Goal: Information Seeking & Learning: Learn about a topic

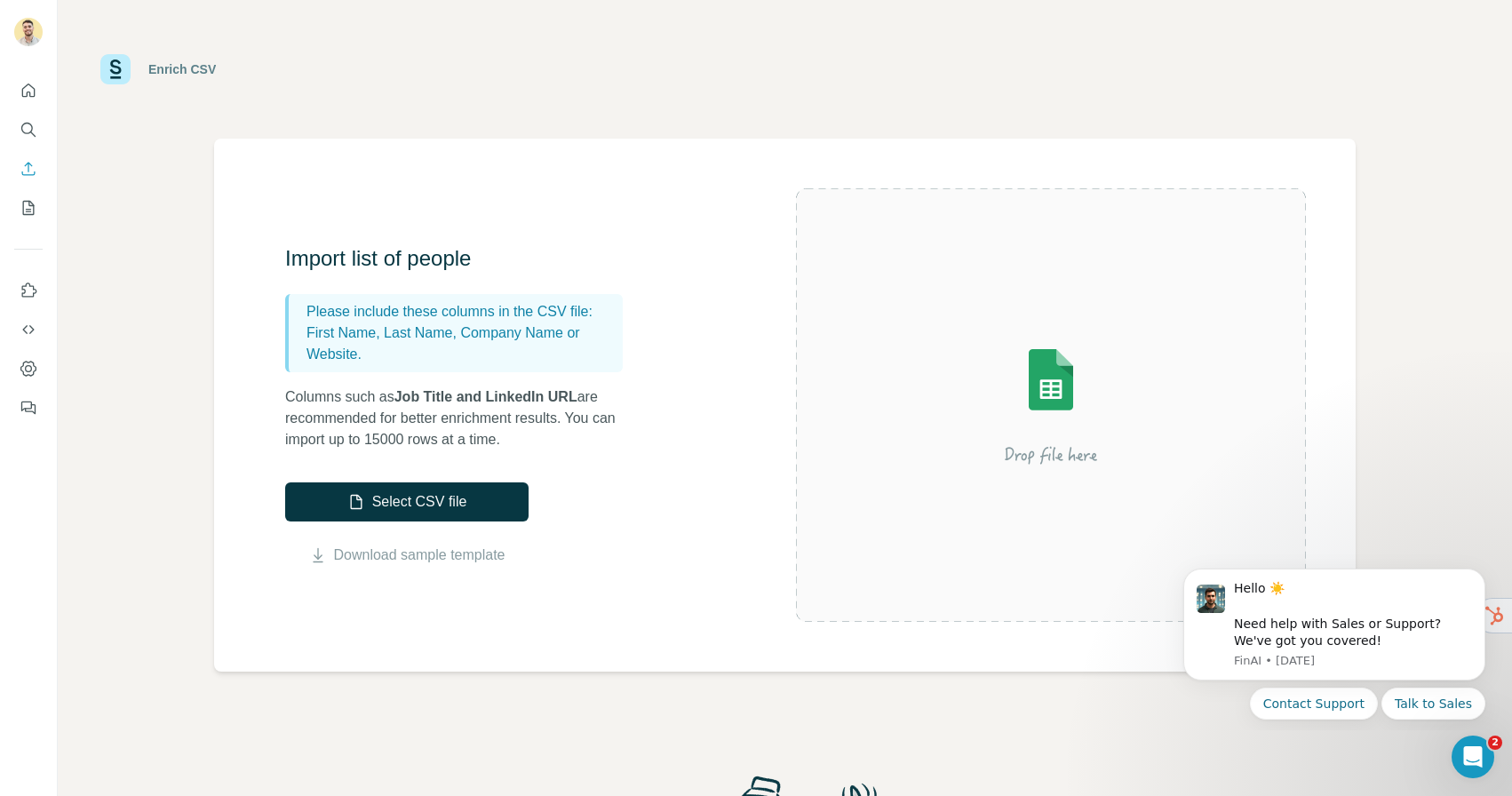
scroll to position [1, 0]
click at [26, 206] on icon "My lists" at bounding box center [28, 207] width 18 height 18
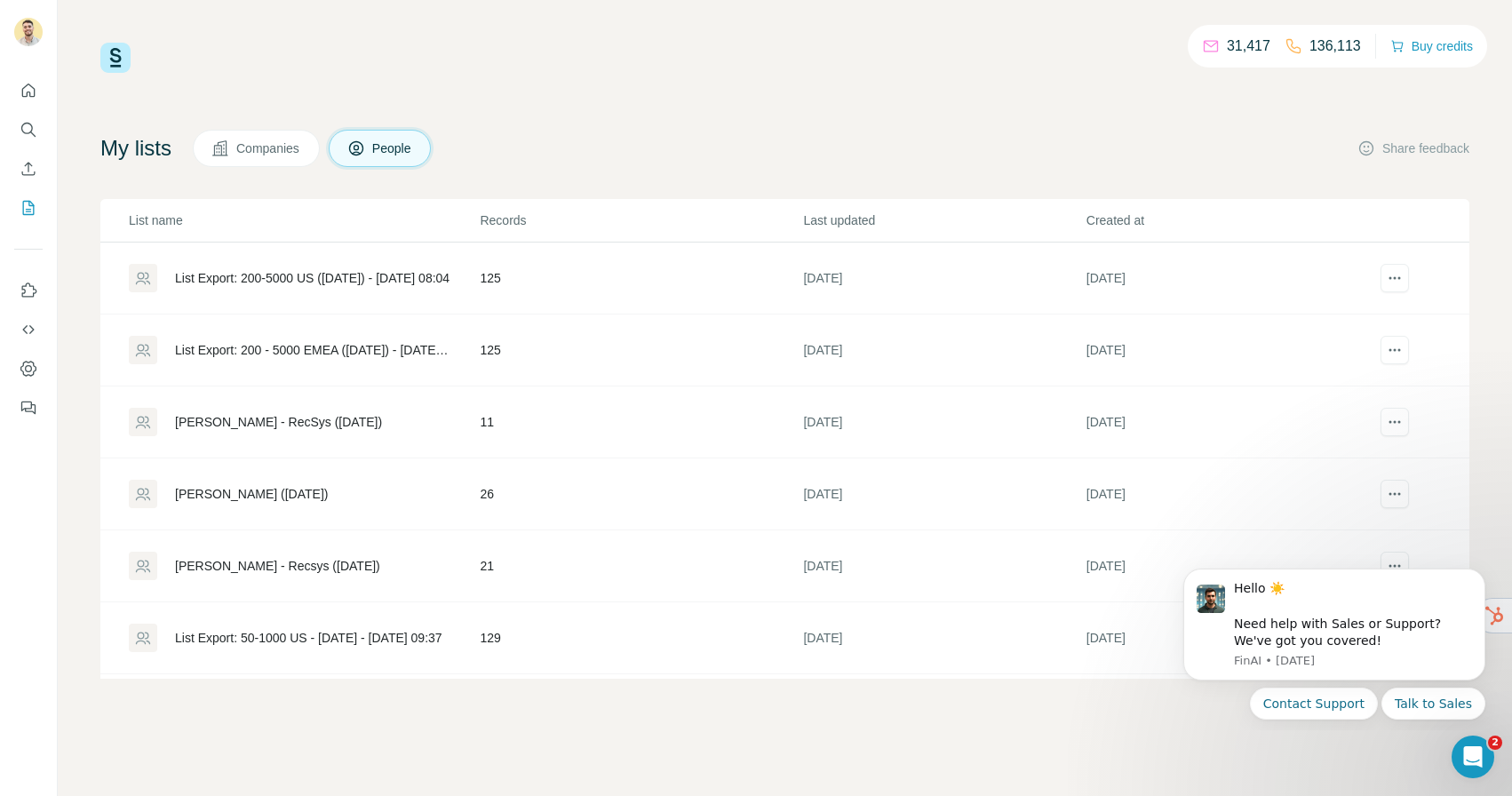
click at [265, 427] on div "[PERSON_NAME] - RecSys ([DATE])" at bounding box center [279, 421] width 207 height 18
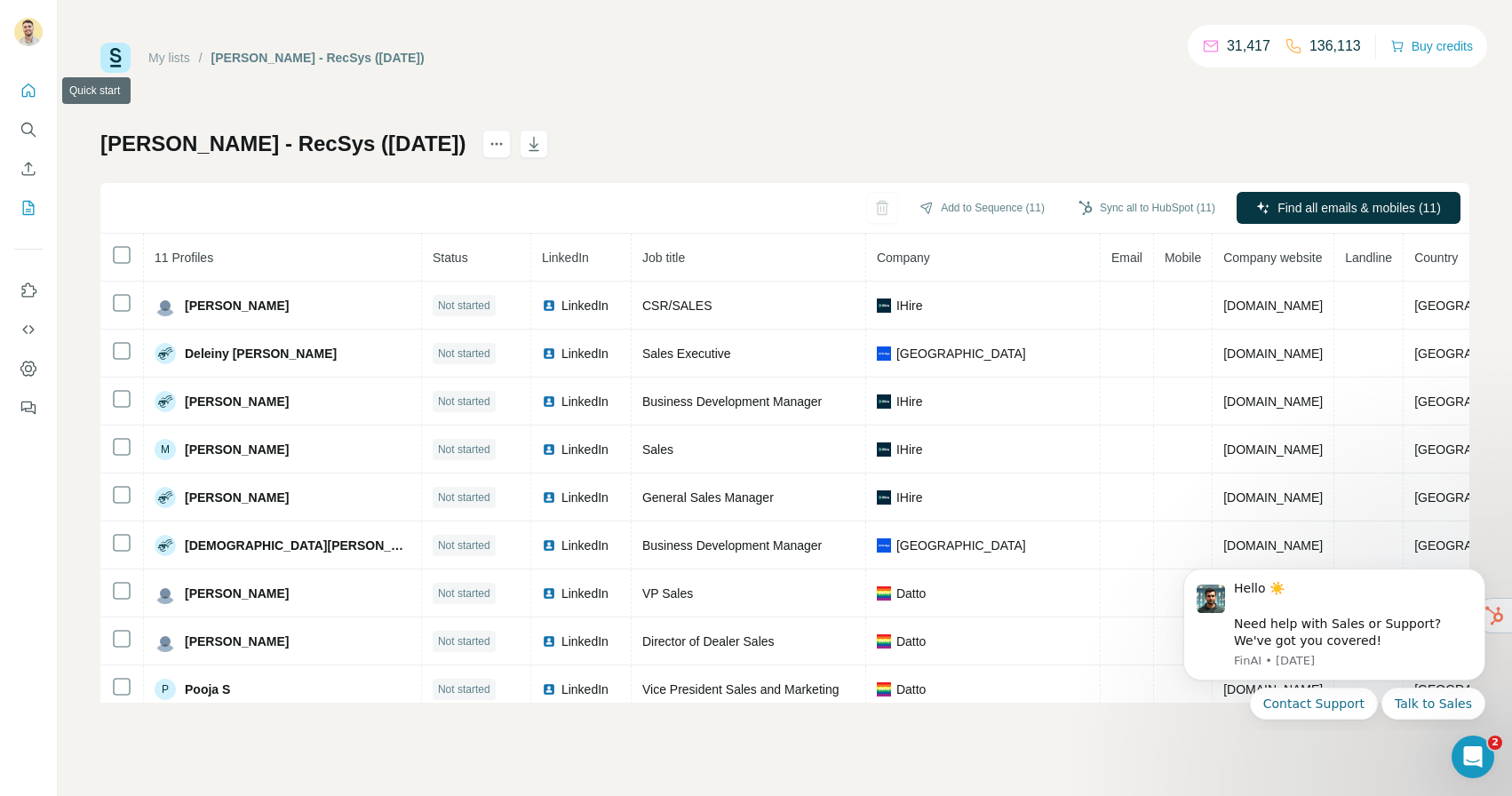
click at [28, 88] on icon "Quick start" at bounding box center [28, 90] width 18 height 18
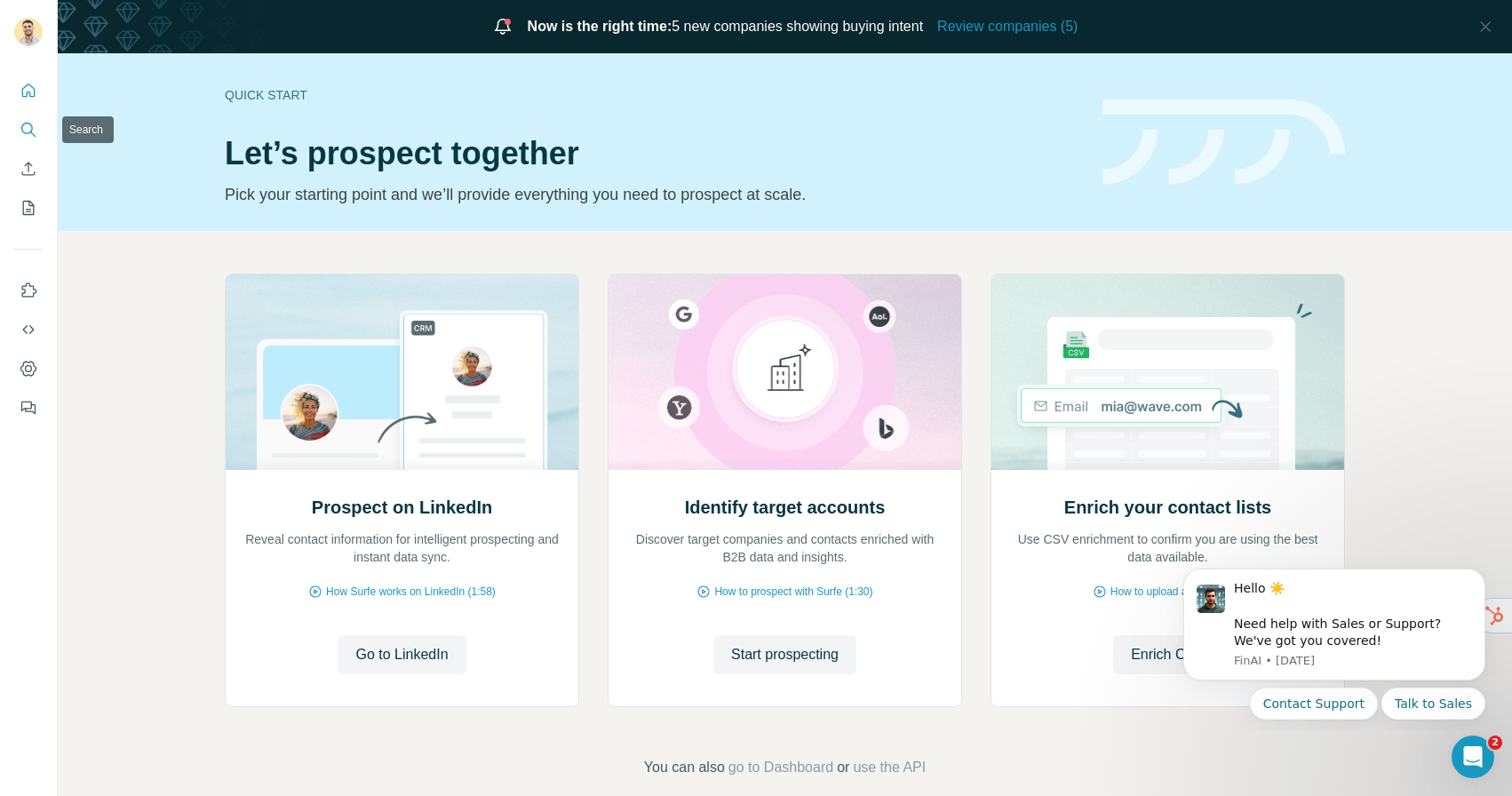
click at [31, 127] on icon "Search" at bounding box center [27, 129] width 11 height 11
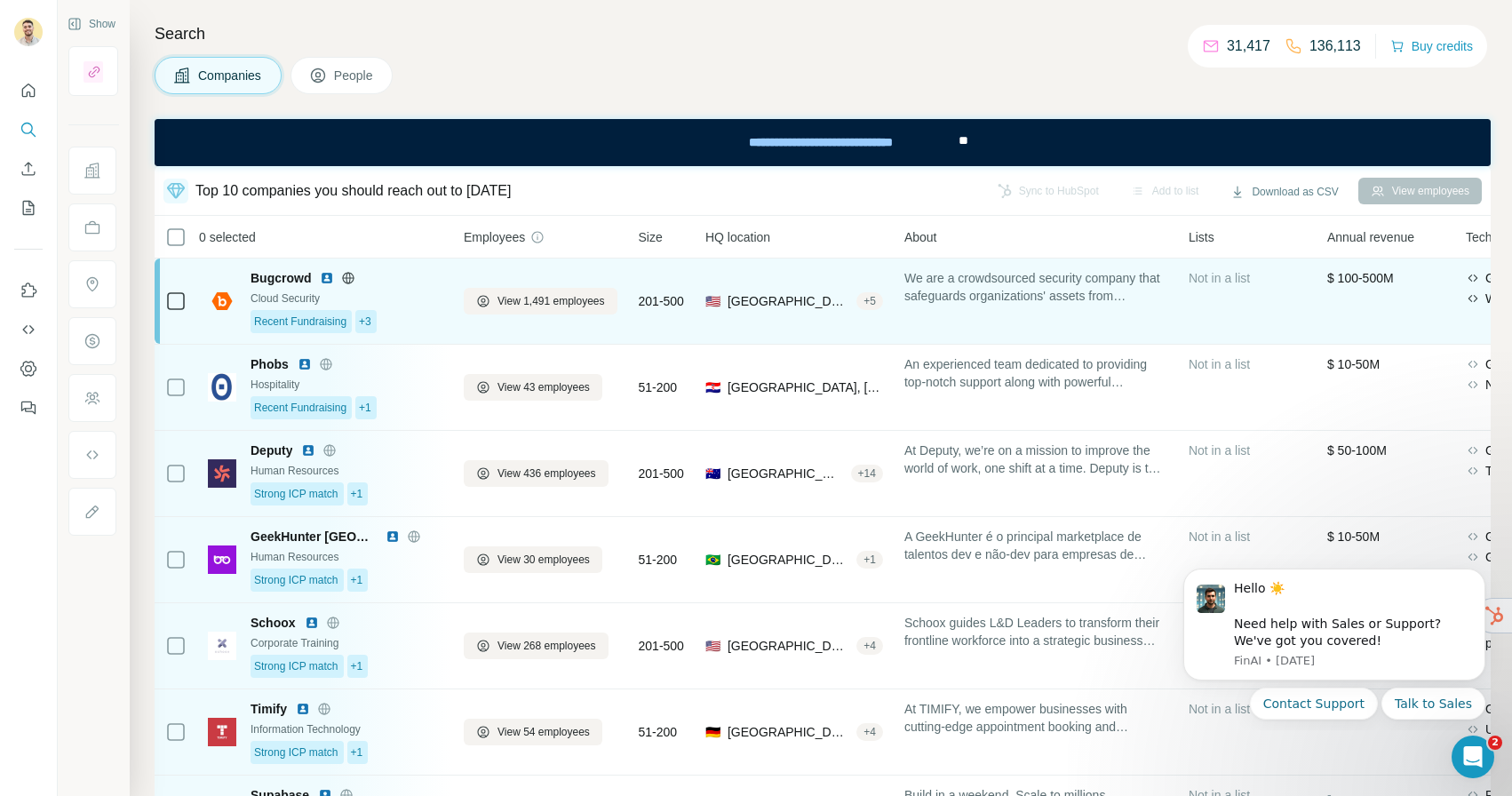
click at [225, 303] on img at bounding box center [222, 301] width 28 height 22
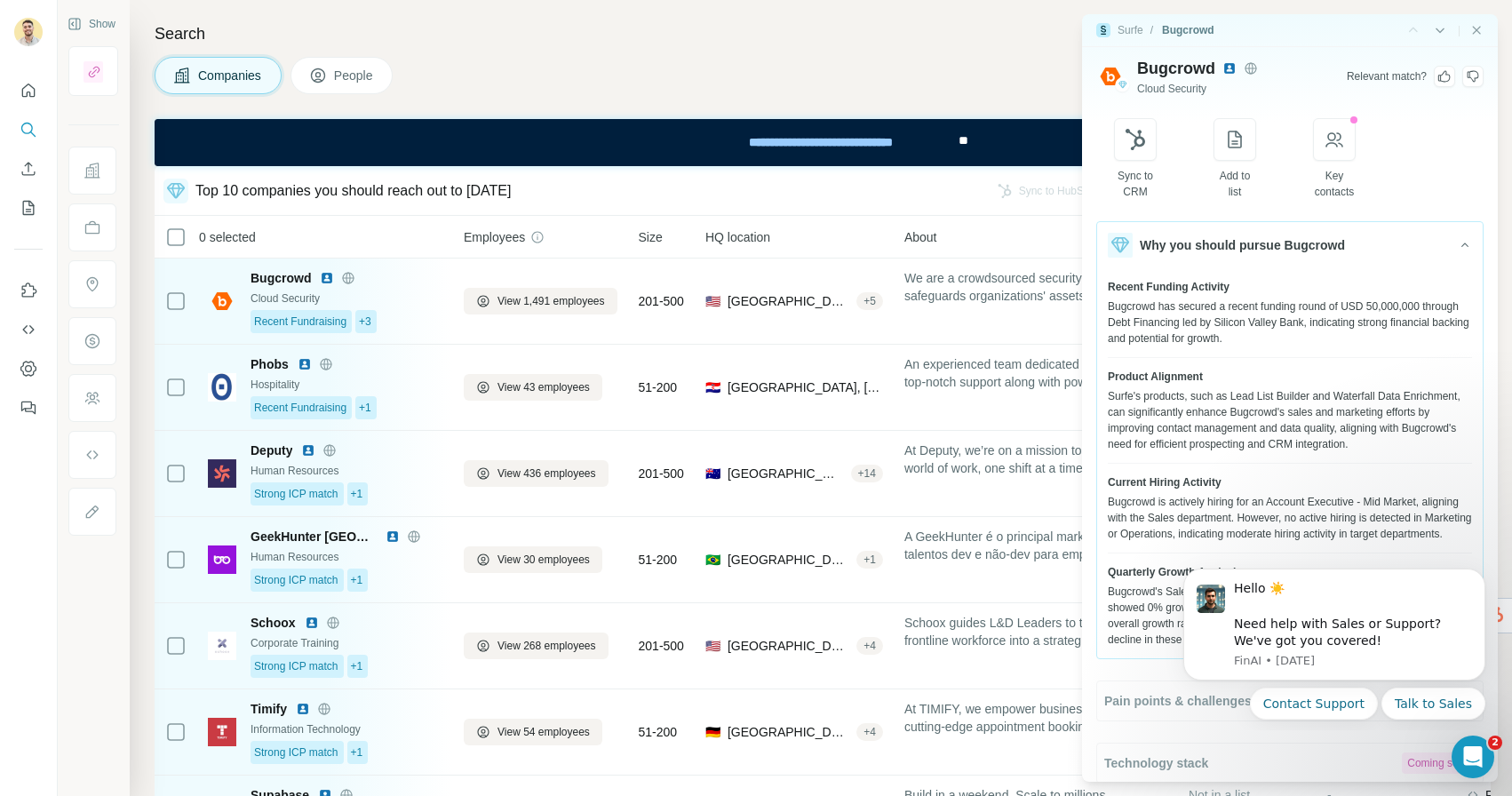
scroll to position [18, 0]
drag, startPoint x: 1478, startPoint y: 575, endPoint x: 2636, endPoint y: 1134, distance: 1285.9
click at [1478, 575] on icon "Dismiss notification" at bounding box center [1479, 574] width 7 height 7
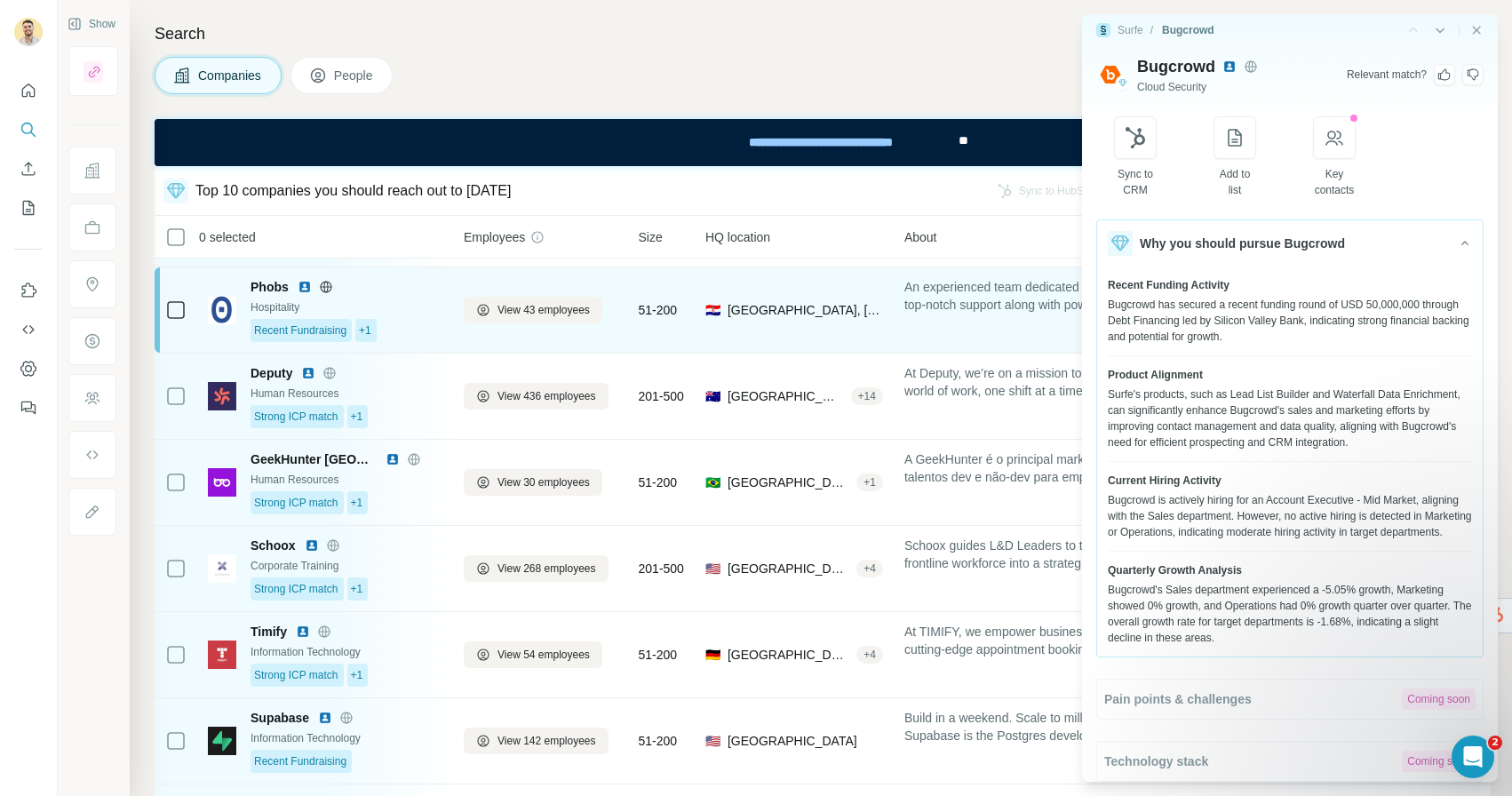
scroll to position [0, 0]
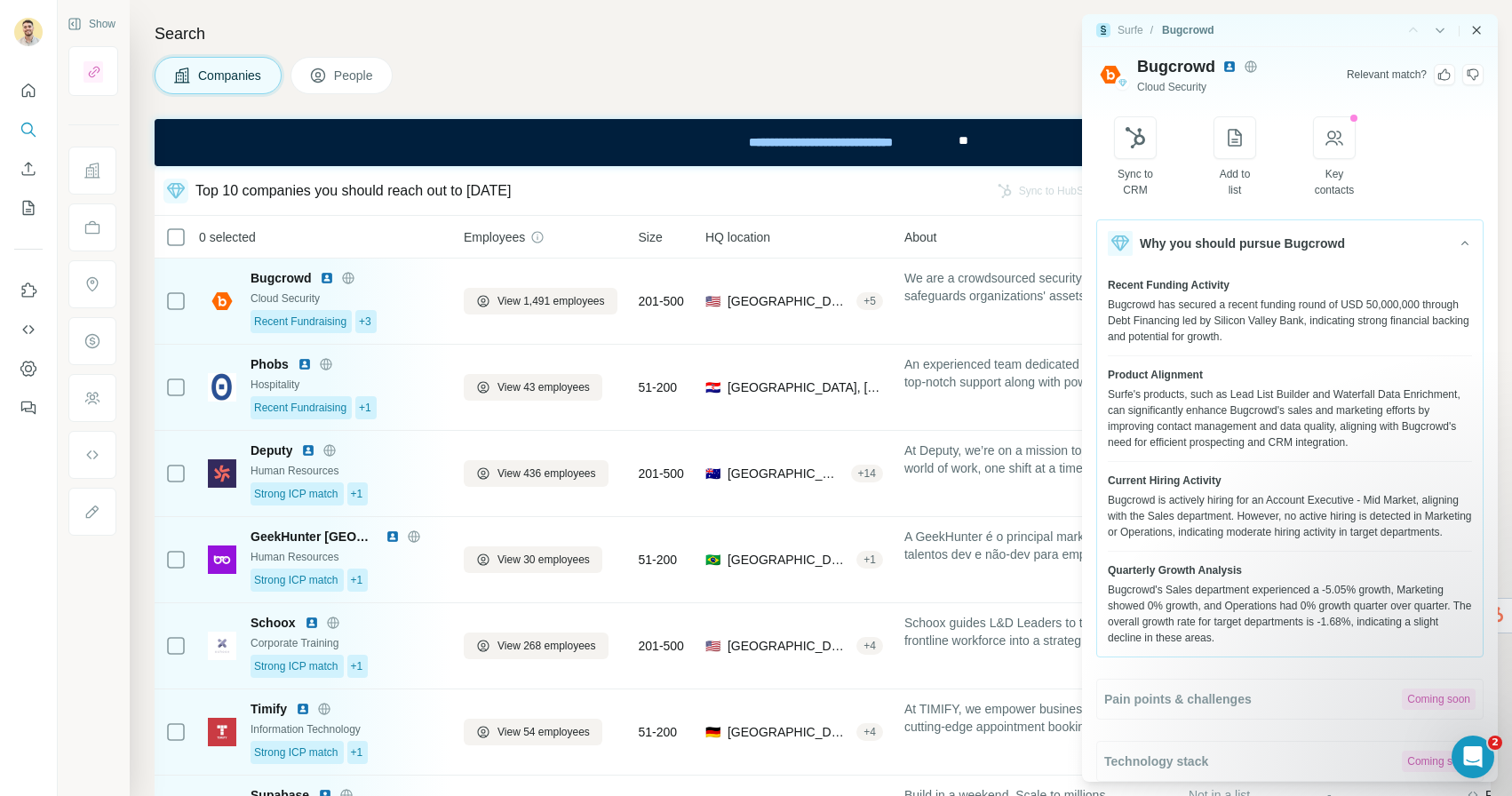
click at [1475, 25] on icon "Close side panel" at bounding box center [1476, 30] width 14 height 14
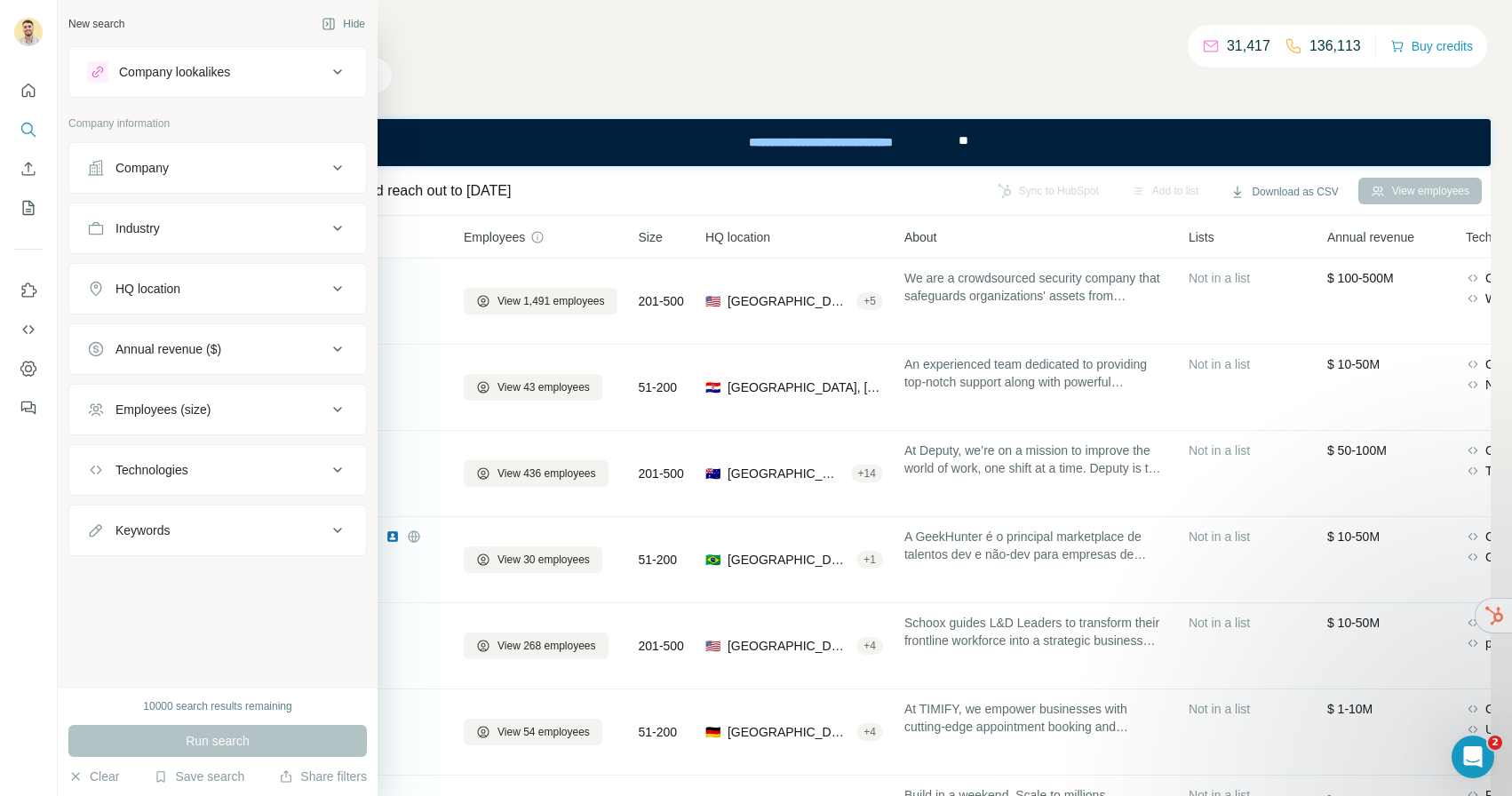
click at [193, 224] on div "Industry" at bounding box center [207, 228] width 240 height 18
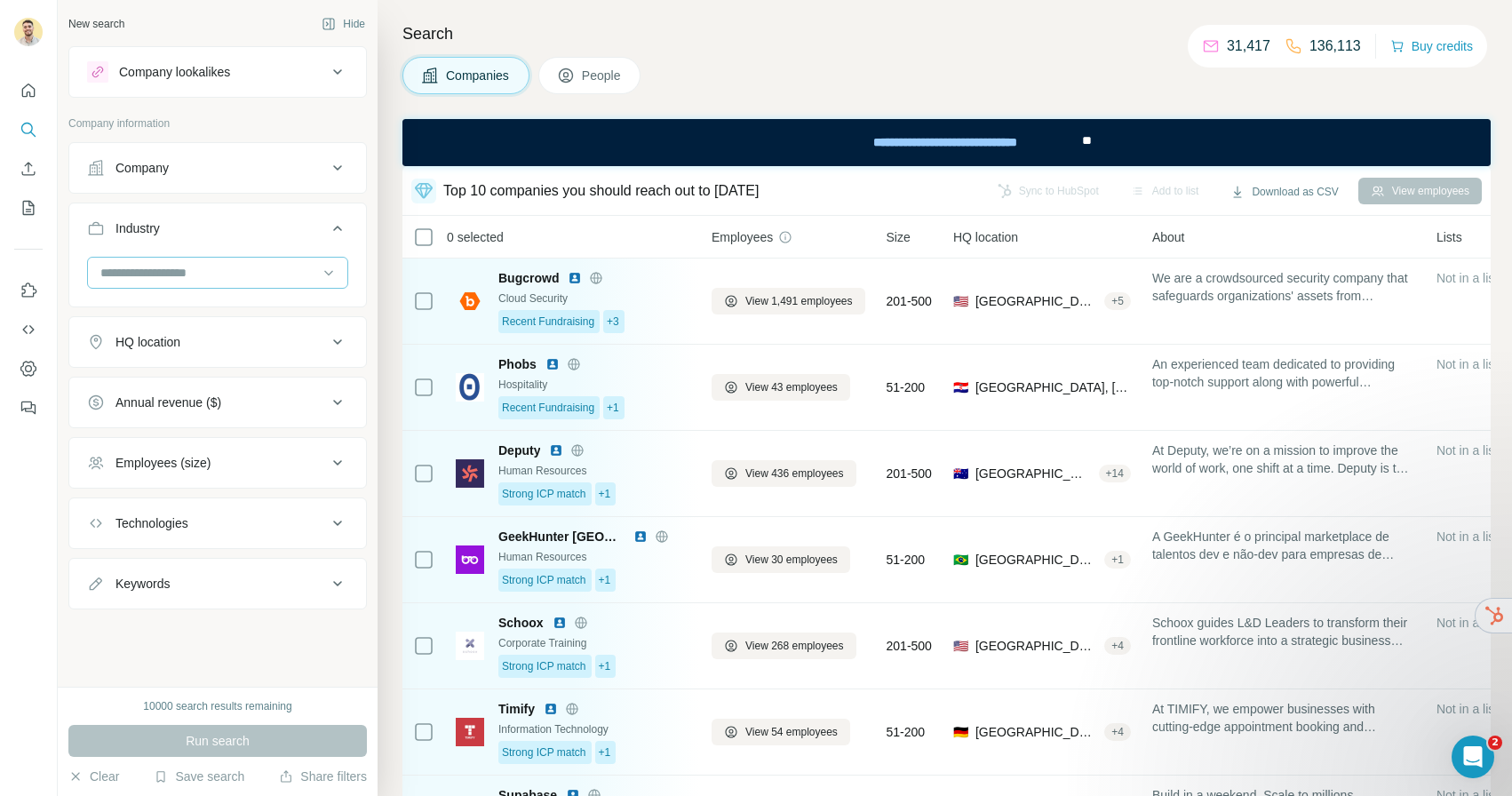
click at [195, 274] on input at bounding box center [208, 272] width 220 height 20
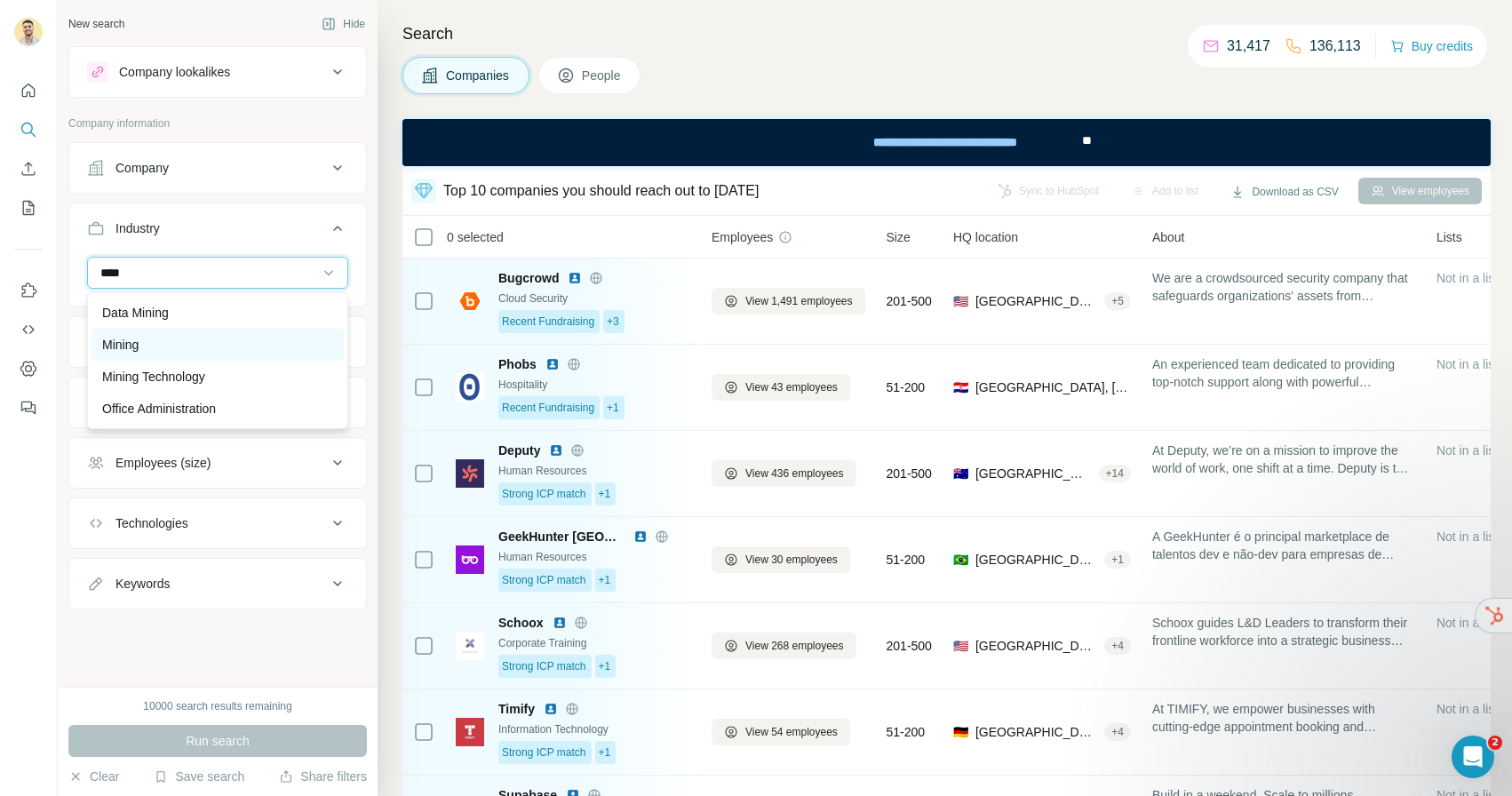
type input "****"
click at [176, 348] on div "Mining" at bounding box center [218, 344] width 231 height 18
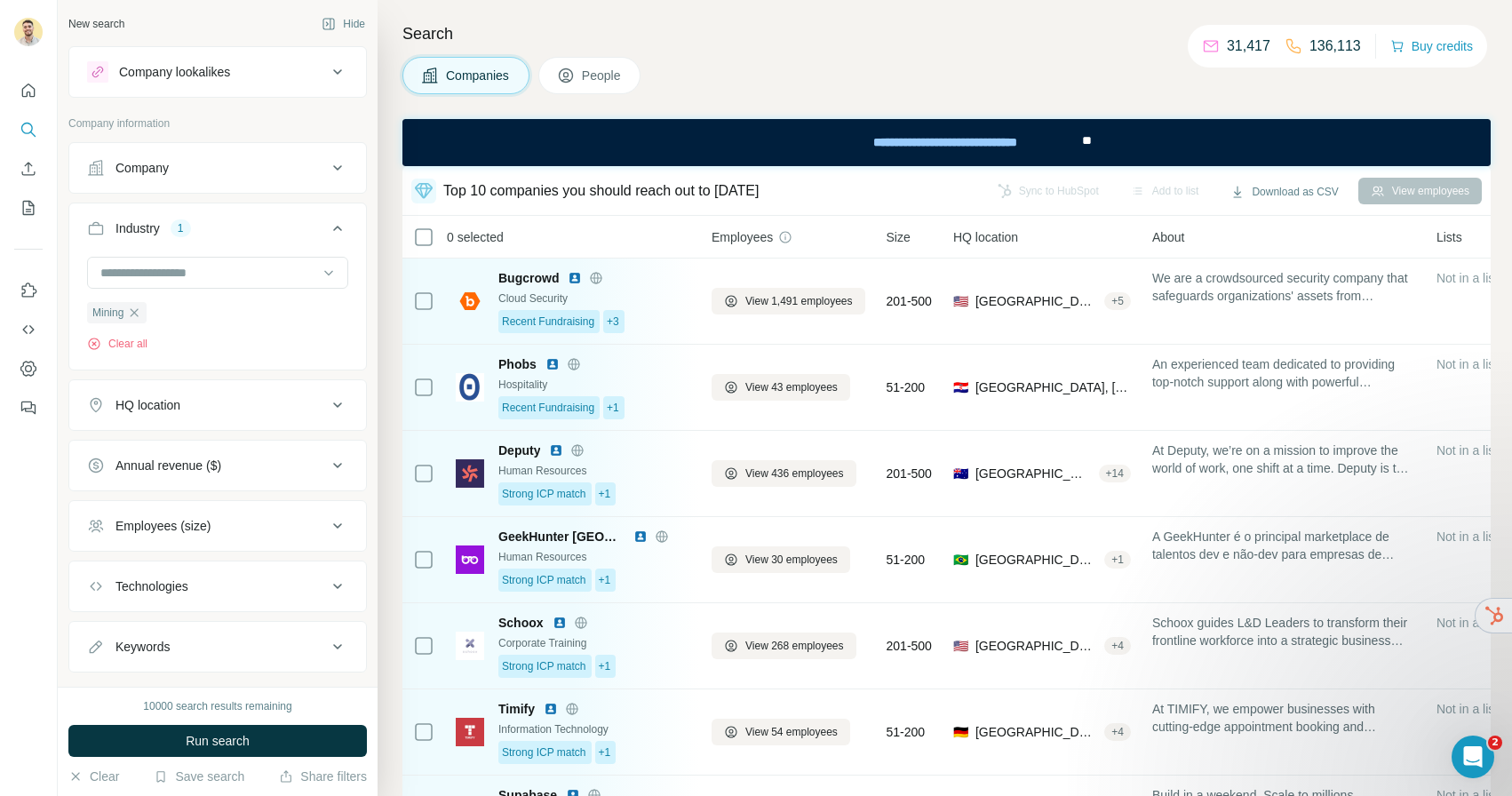
click at [191, 412] on div "HQ location" at bounding box center [207, 405] width 240 height 18
click at [178, 456] on input "text" at bounding box center [218, 450] width 261 height 32
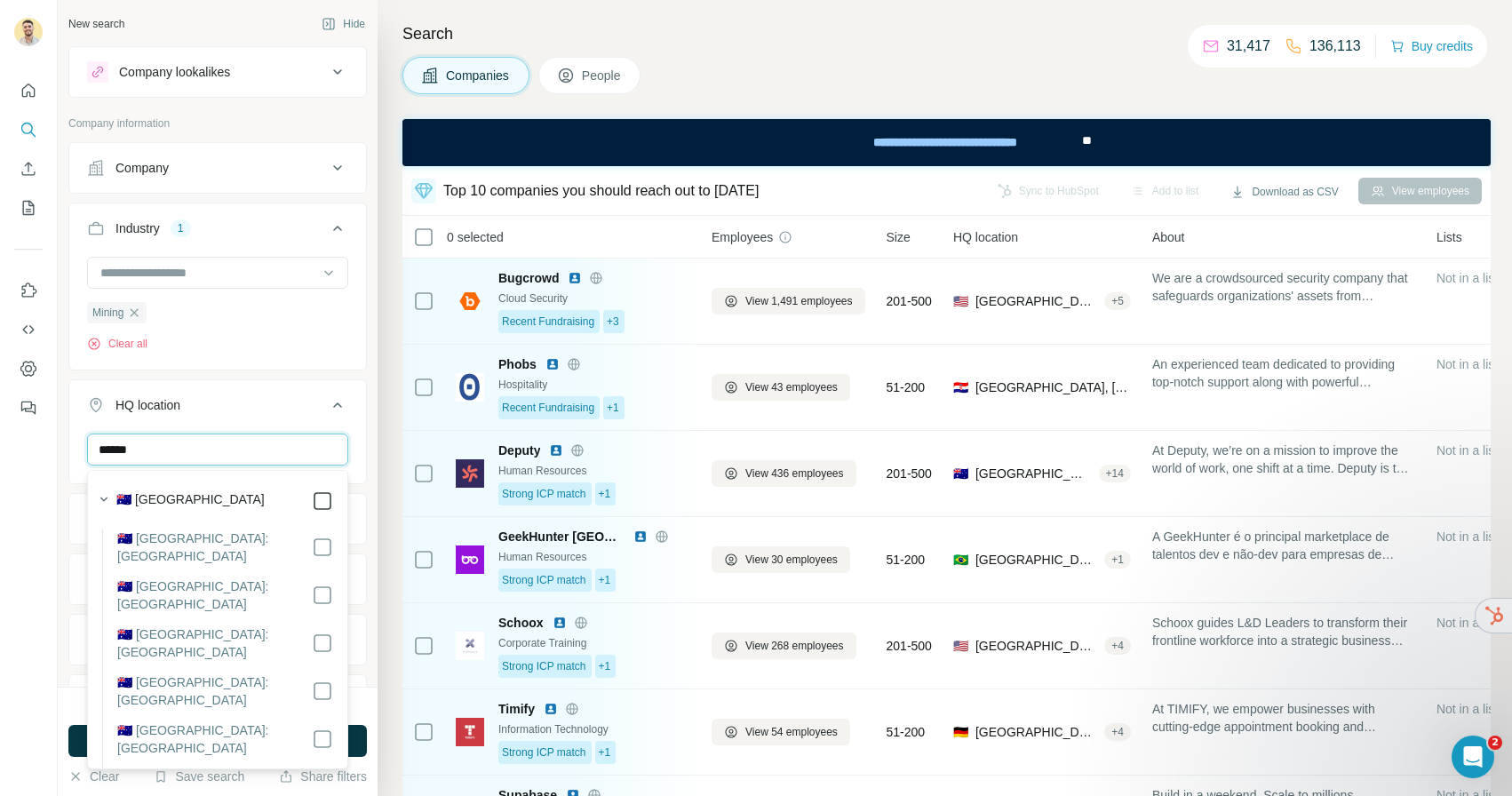
type input "******"
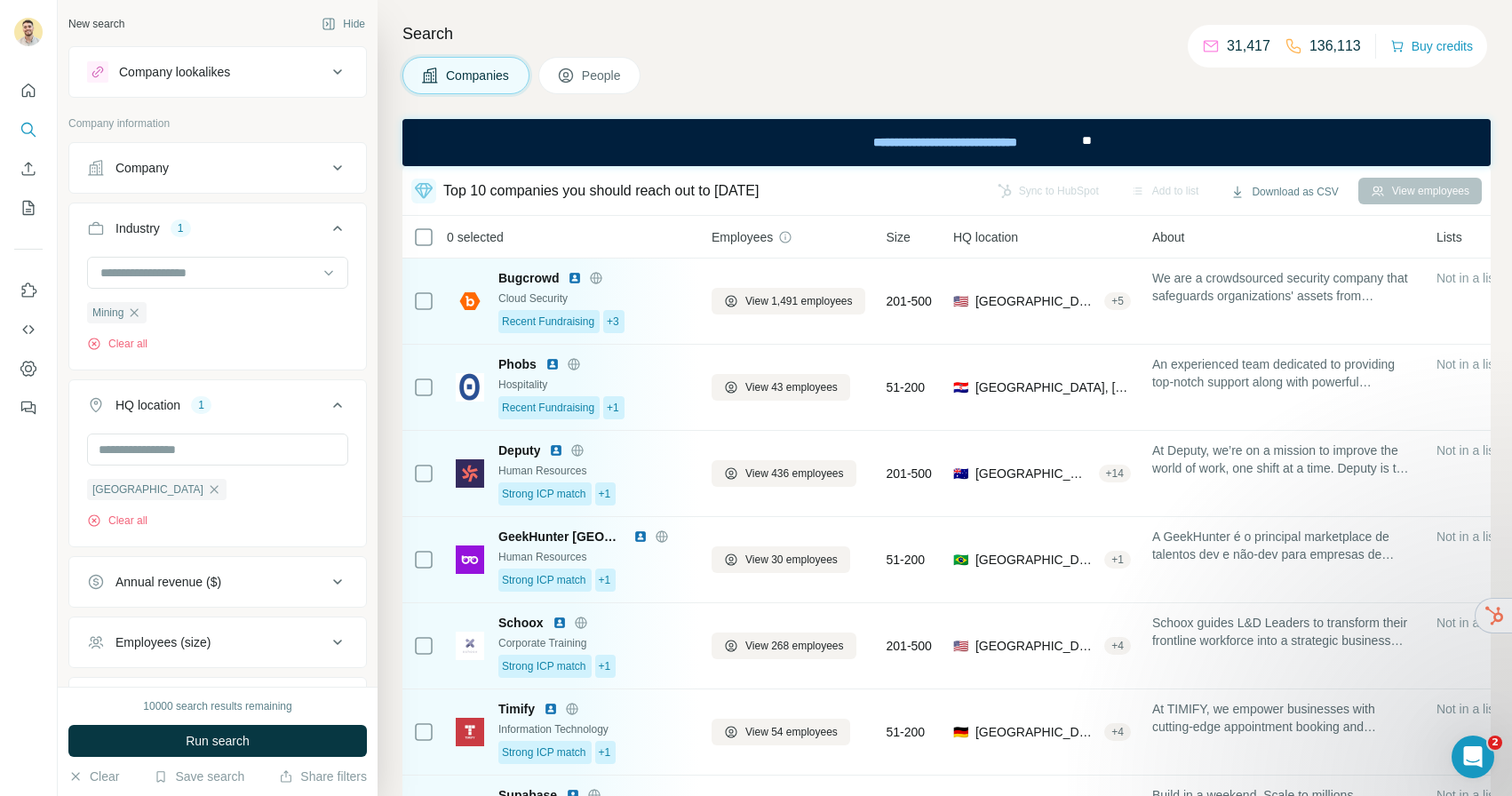
drag, startPoint x: 380, startPoint y: 698, endPoint x: 356, endPoint y: 707, distance: 25.6
click at [379, 698] on div "Search Companies People Top 10 companies you should reach out to [DATE] Sync to…" at bounding box center [944, 398] width 1135 height 796
click at [332, 727] on button "Run search" at bounding box center [218, 742] width 298 height 32
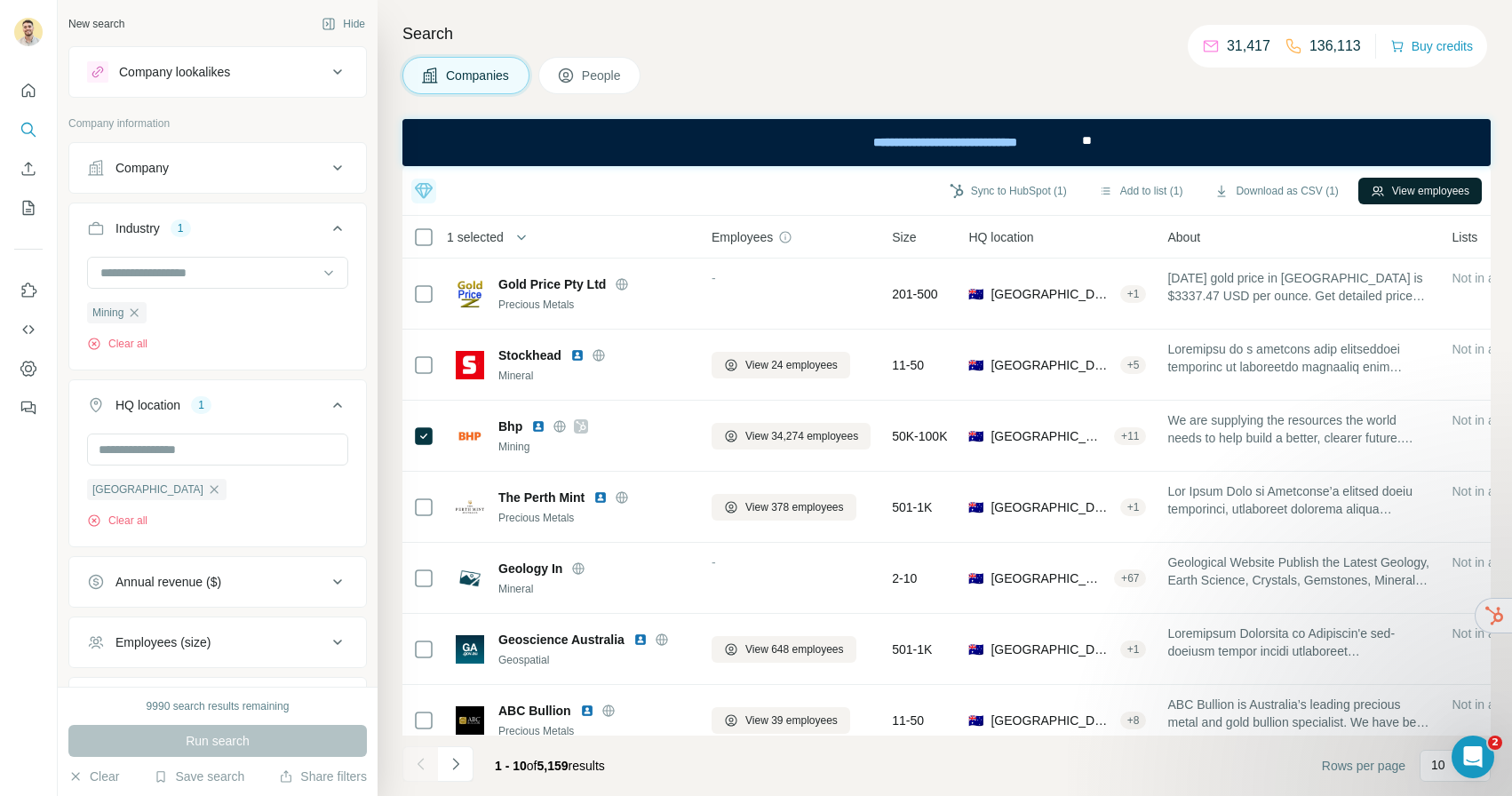
click at [1405, 191] on button "View employees" at bounding box center [1421, 191] width 124 height 26
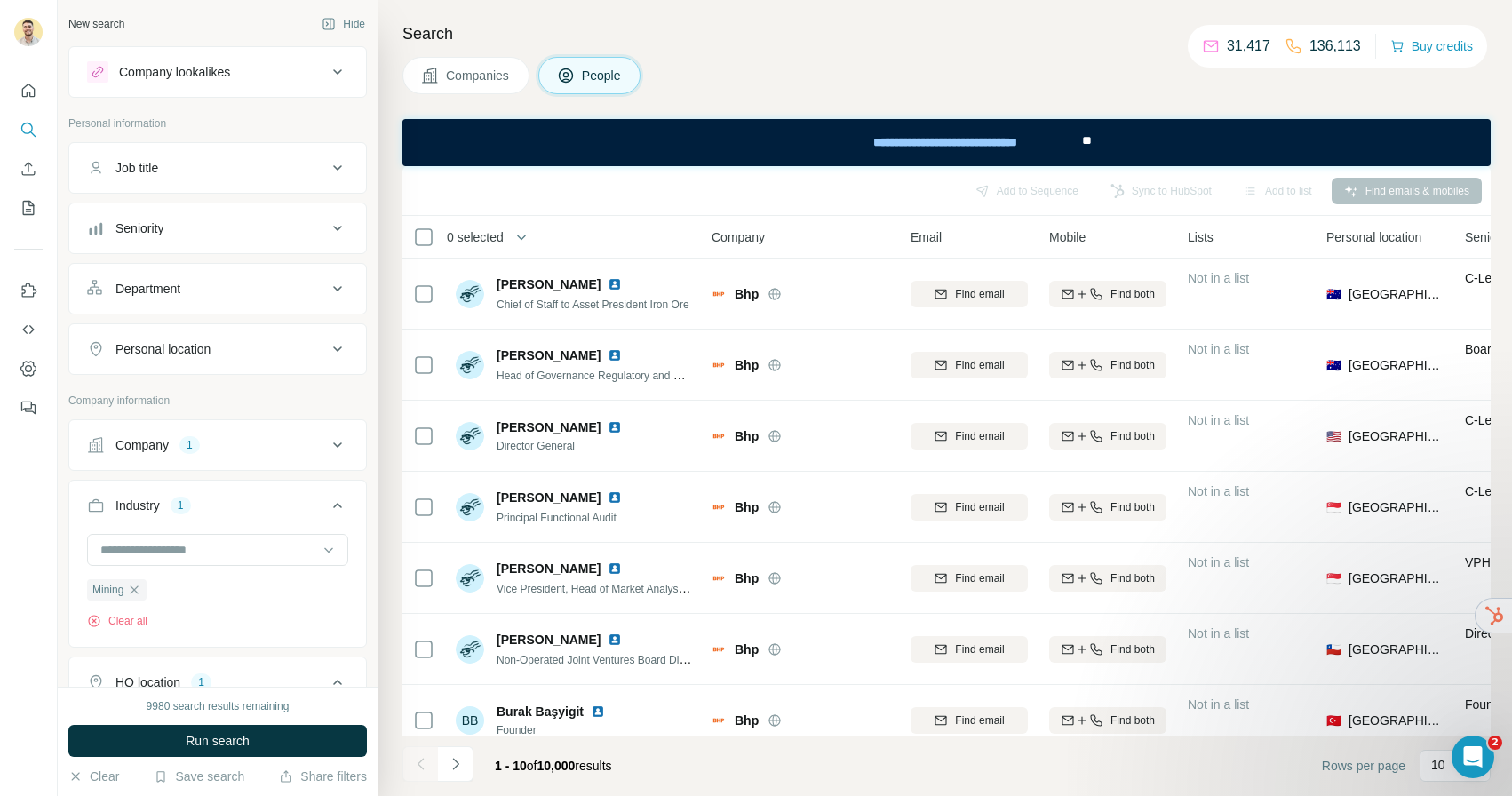
click at [228, 229] on div "Seniority" at bounding box center [207, 228] width 240 height 18
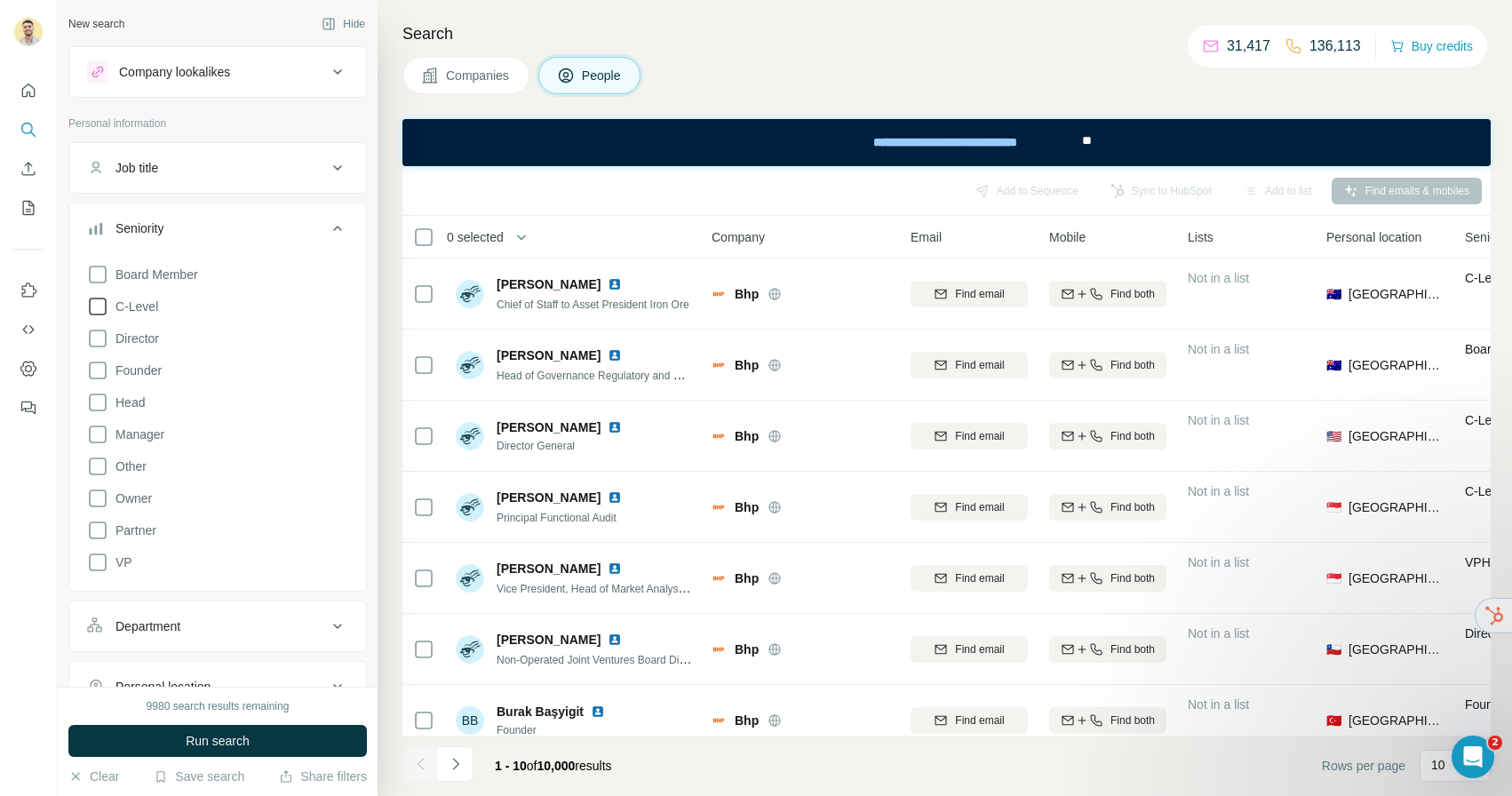
click at [96, 301] on icon at bounding box center [98, 306] width 22 height 22
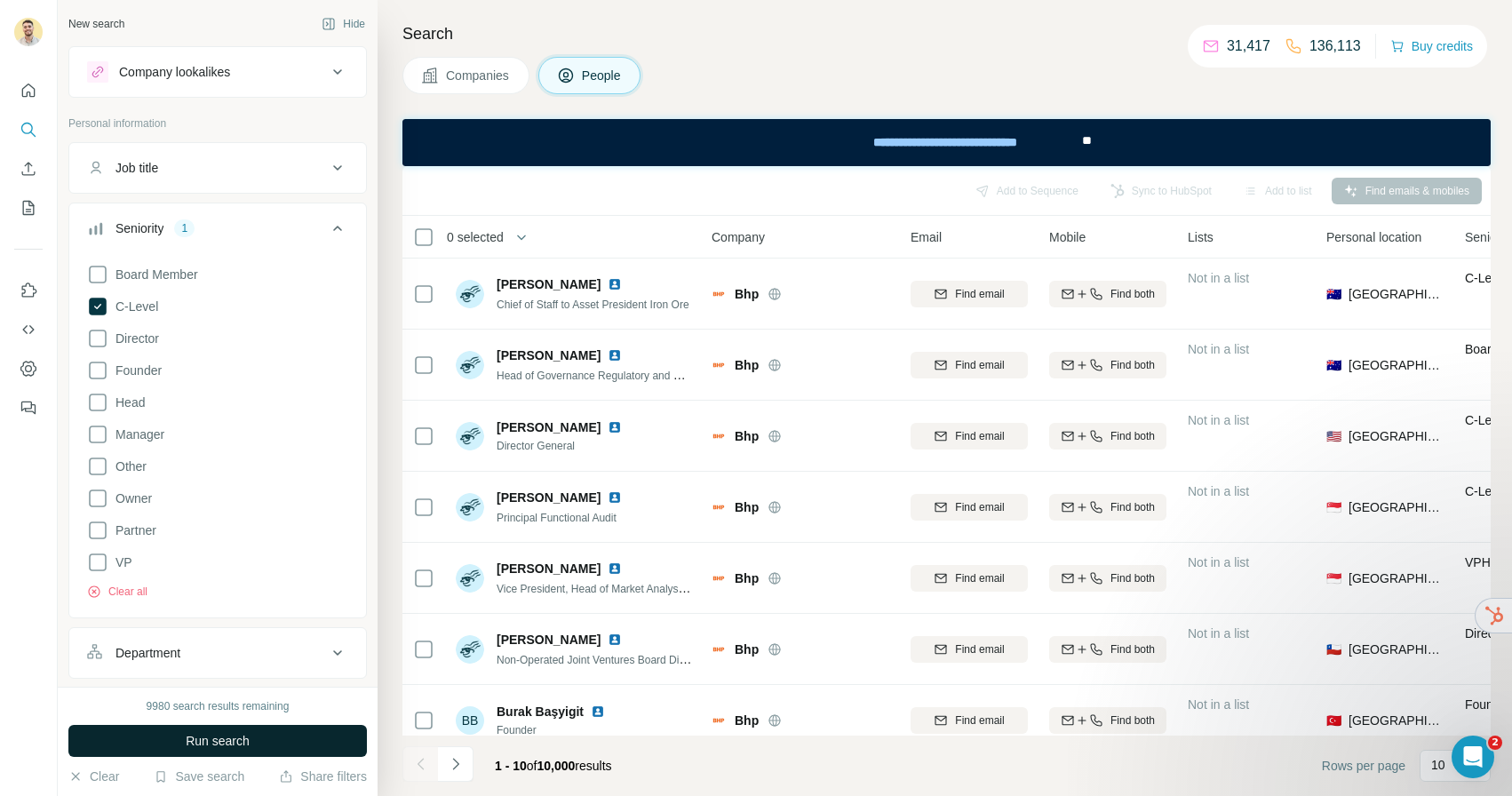
click at [220, 736] on span "Run search" at bounding box center [218, 741] width 64 height 18
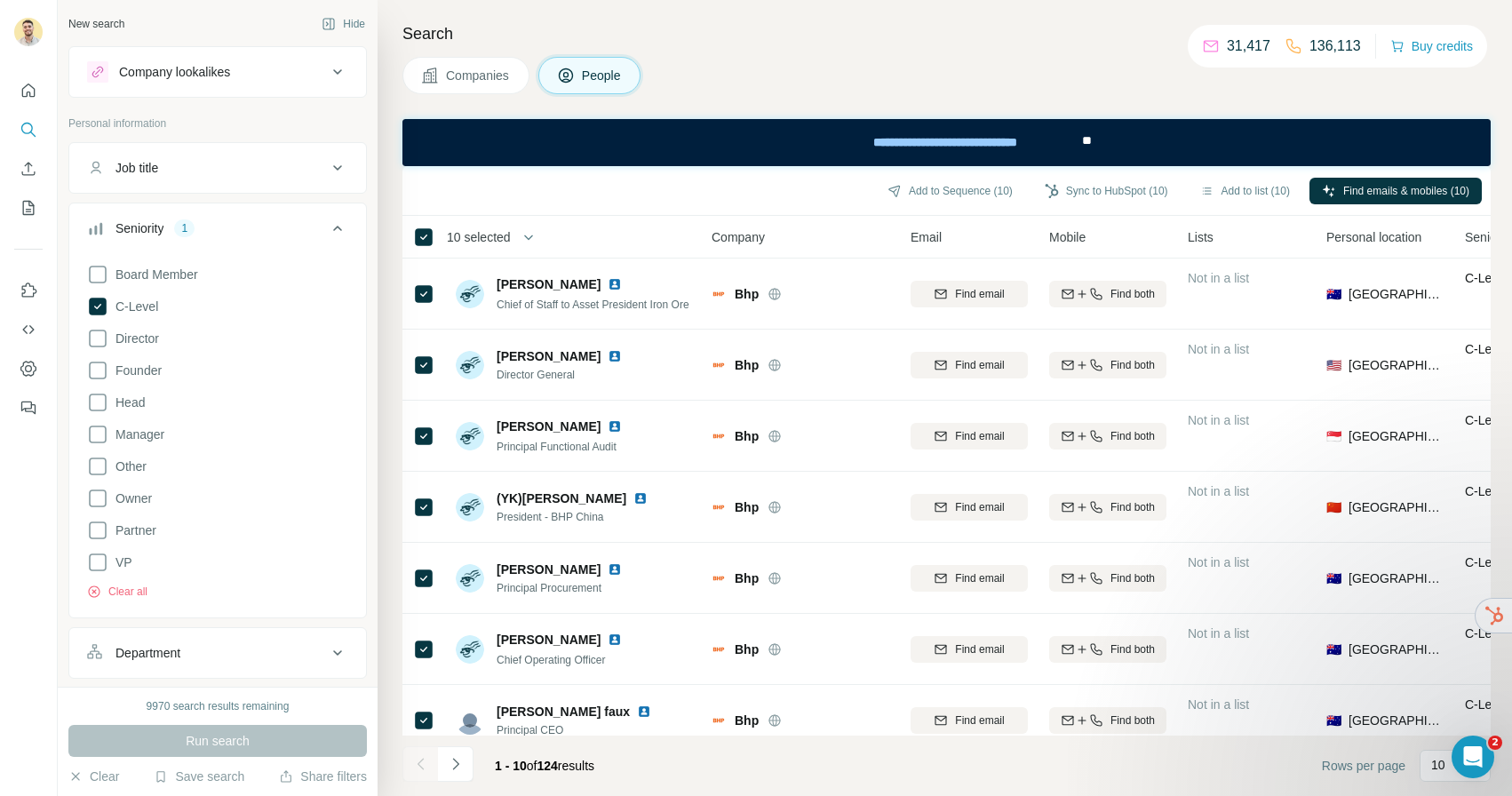
click at [484, 234] on span "10 selected" at bounding box center [479, 237] width 64 height 18
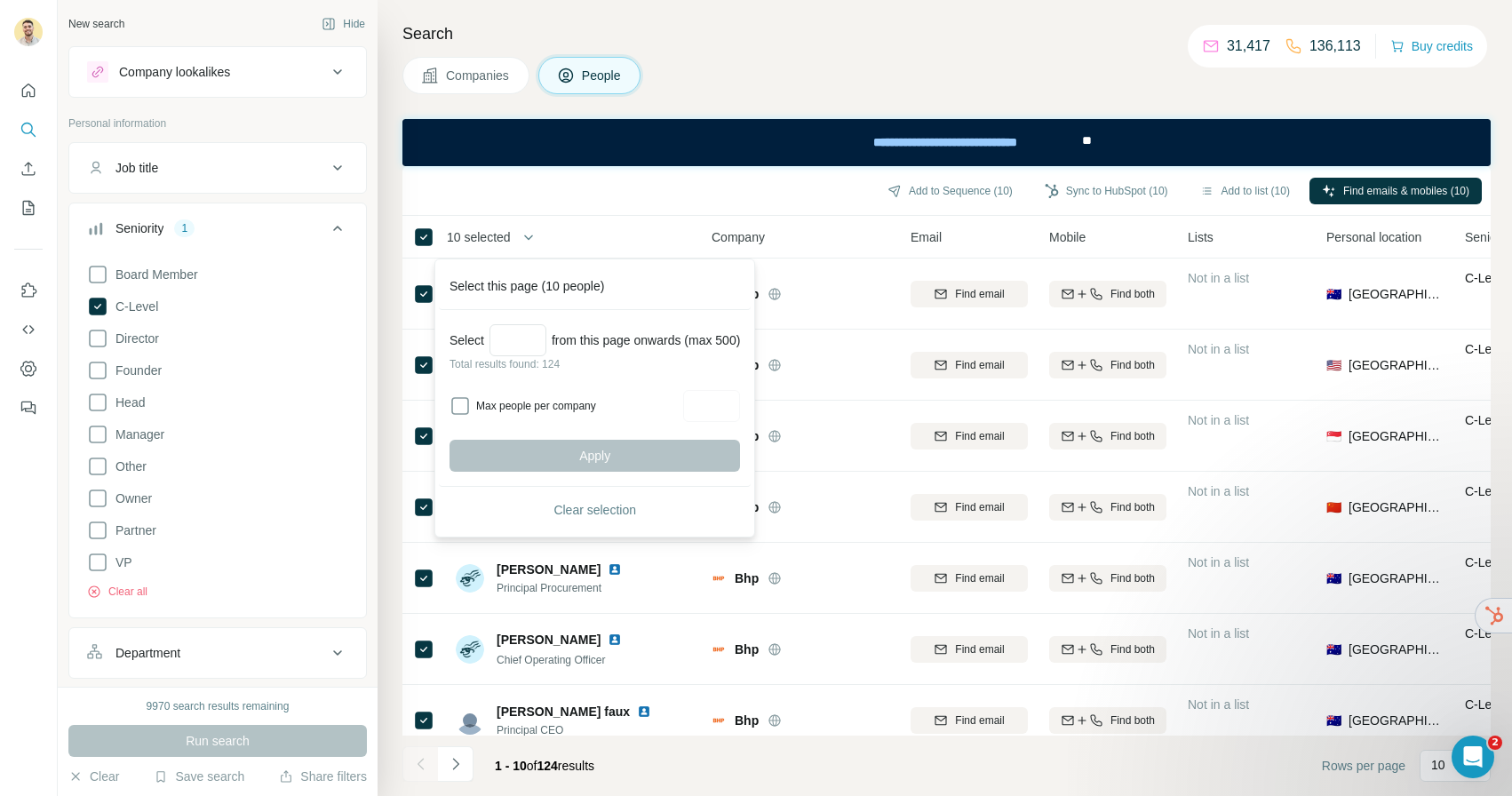
click at [694, 201] on div "Add to Sequence (10) Sync to HubSpot (10) Add to list (10) Find emails & mobile…" at bounding box center [946, 191] width 1071 height 31
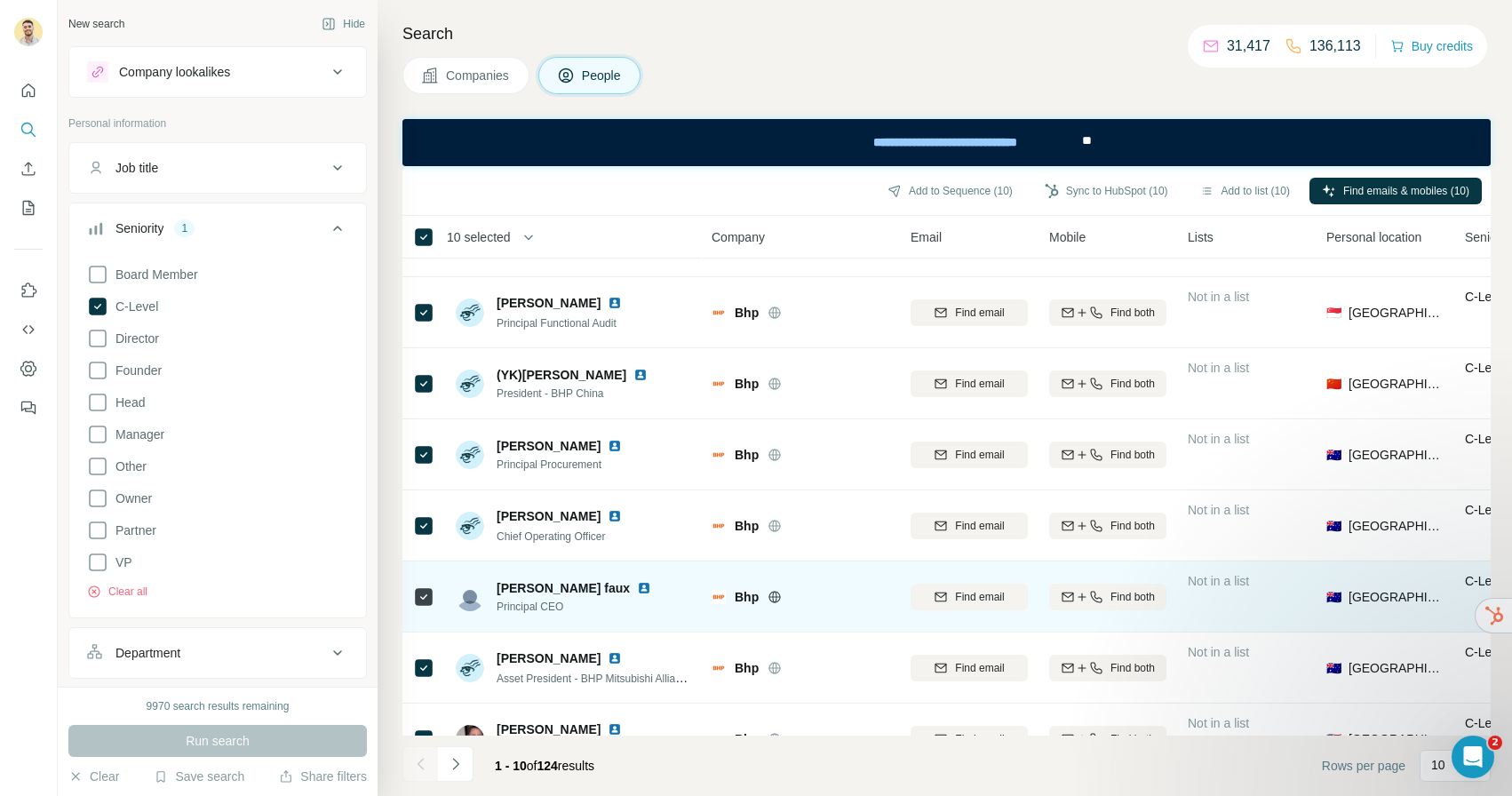
scroll to position [234, 0]
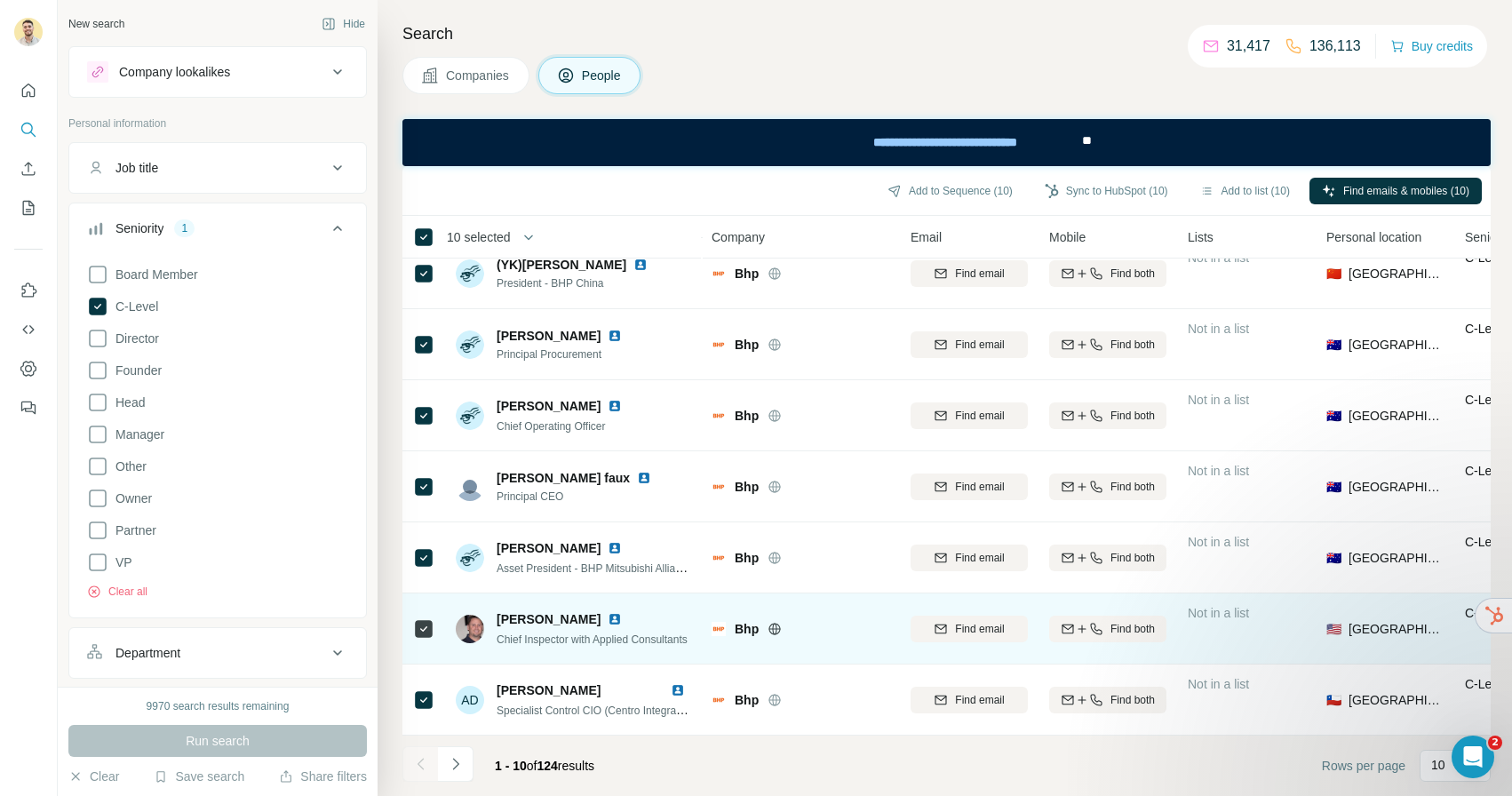
click at [608, 619] on img at bounding box center [615, 619] width 14 height 14
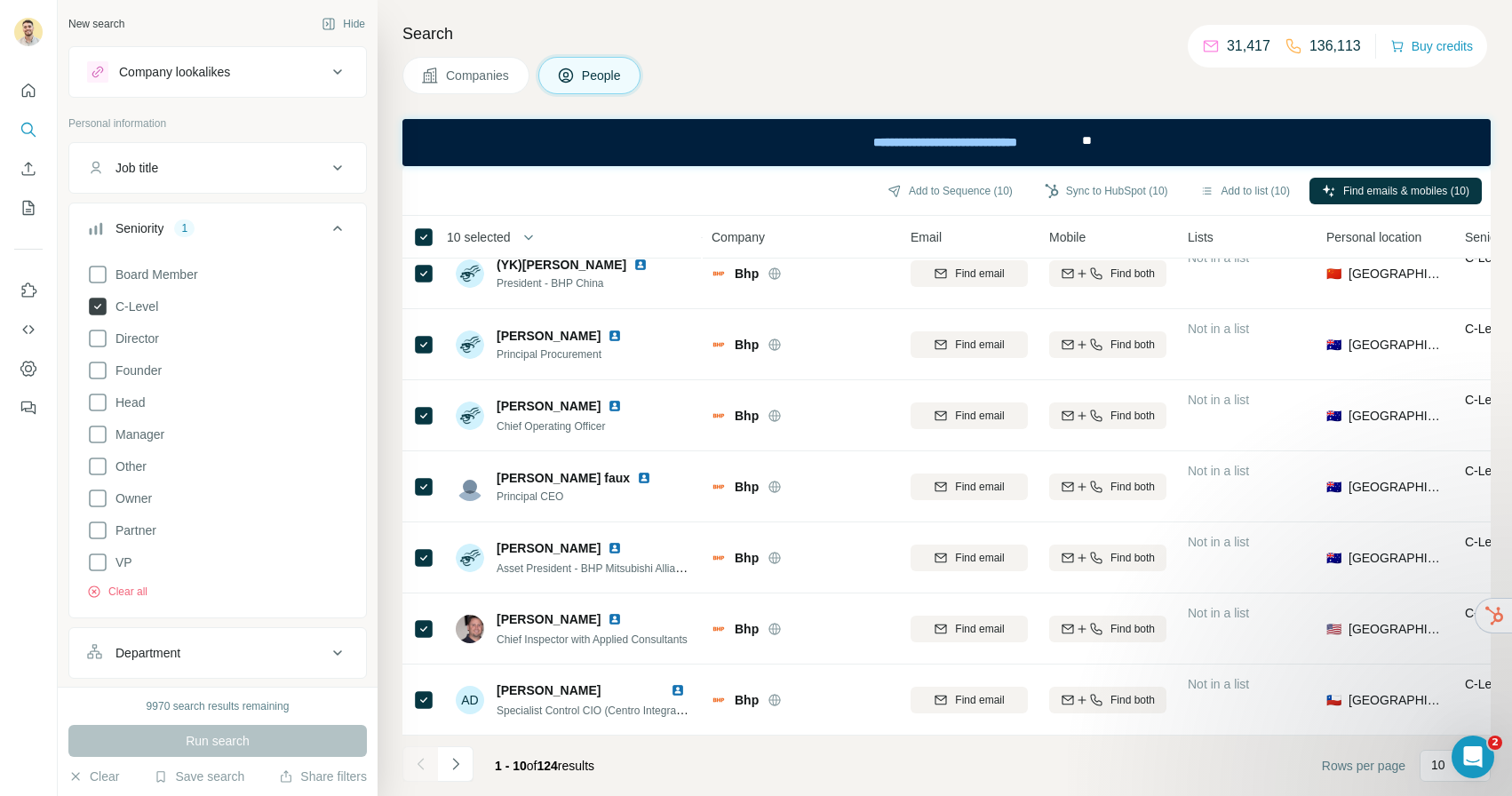
click at [102, 310] on icon at bounding box center [98, 306] width 18 height 18
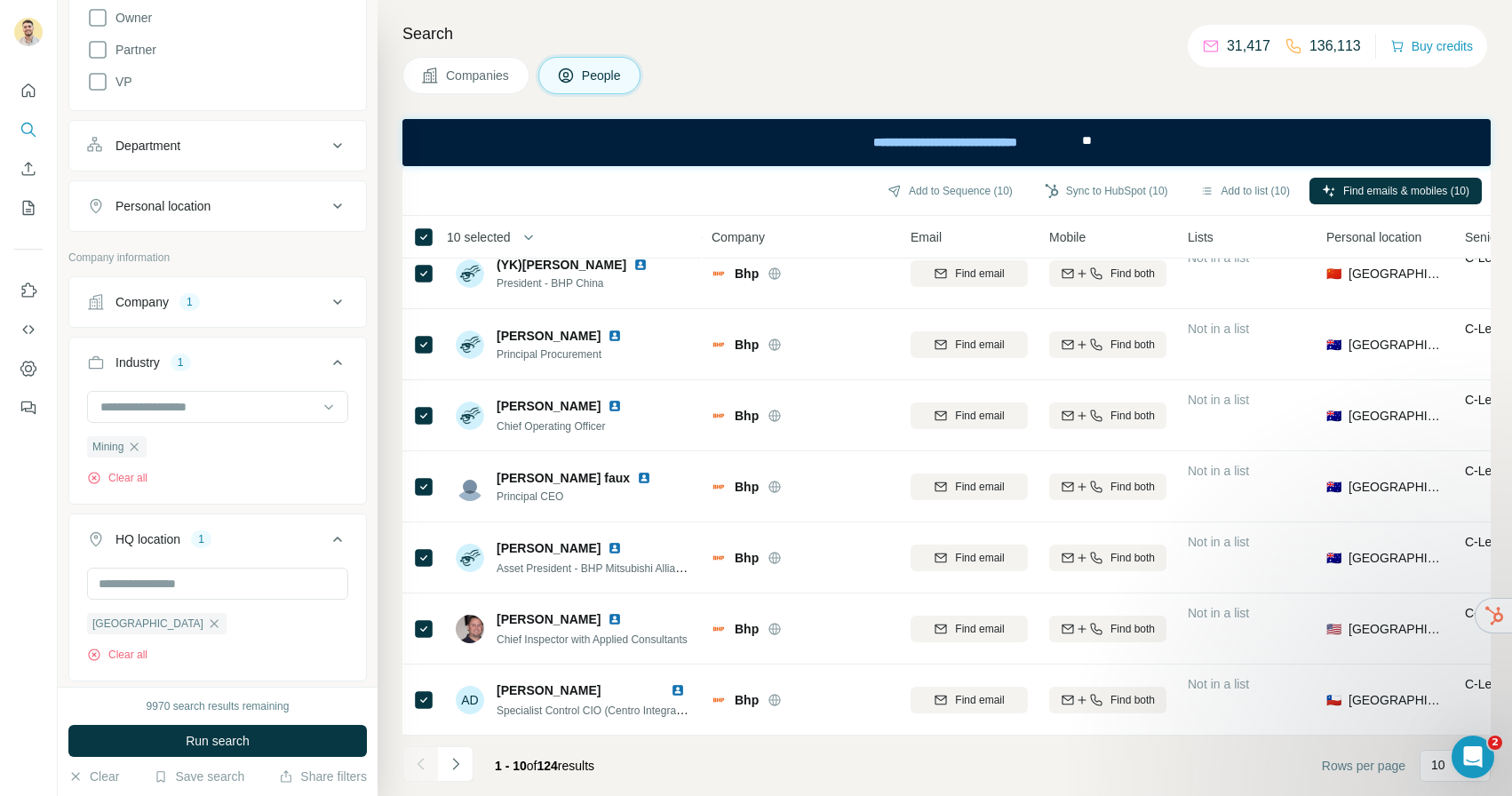
scroll to position [483, 0]
click at [96, 779] on button "Clear" at bounding box center [94, 776] width 51 height 18
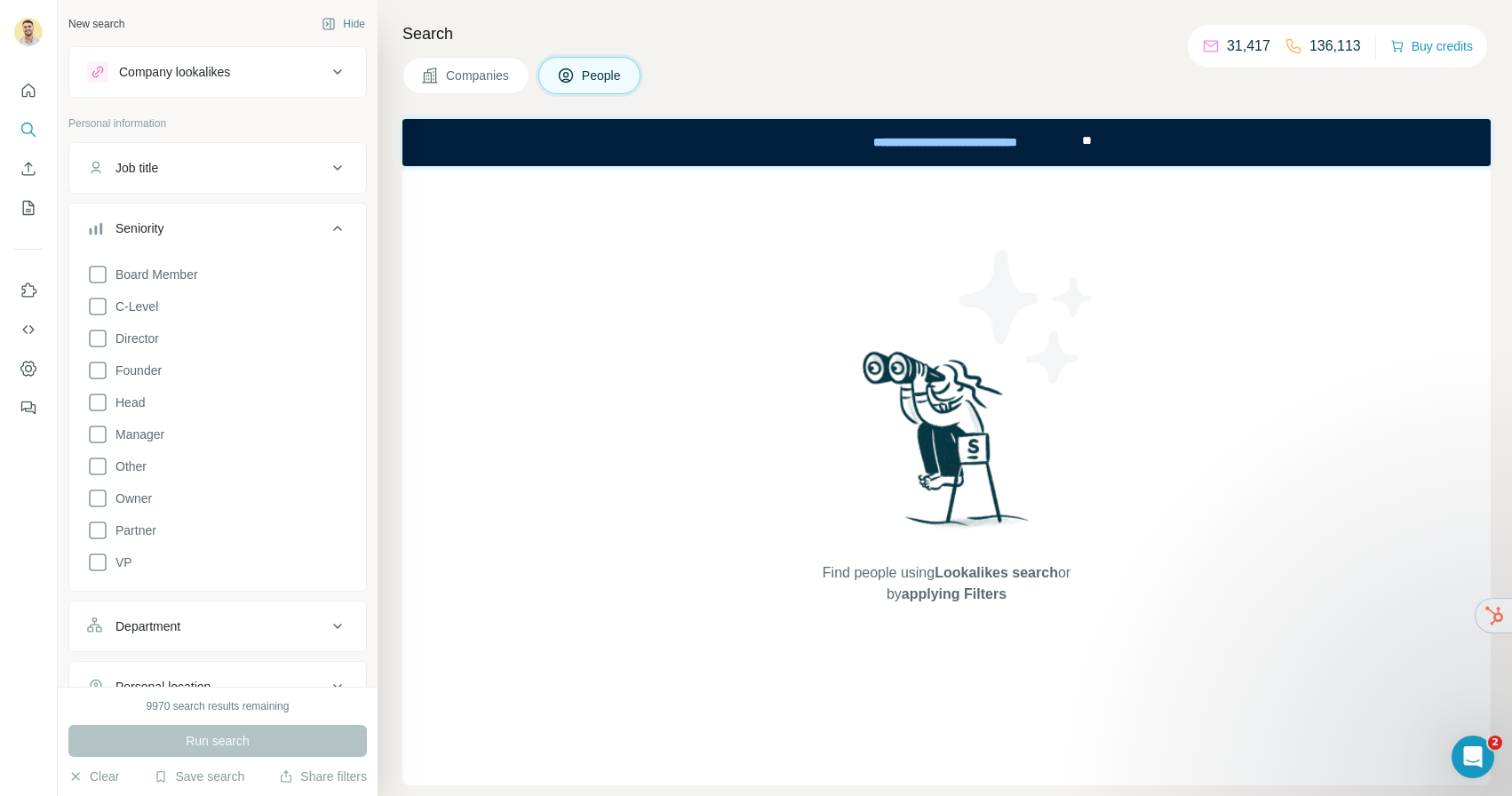
click at [234, 224] on div "Seniority" at bounding box center [207, 228] width 240 height 18
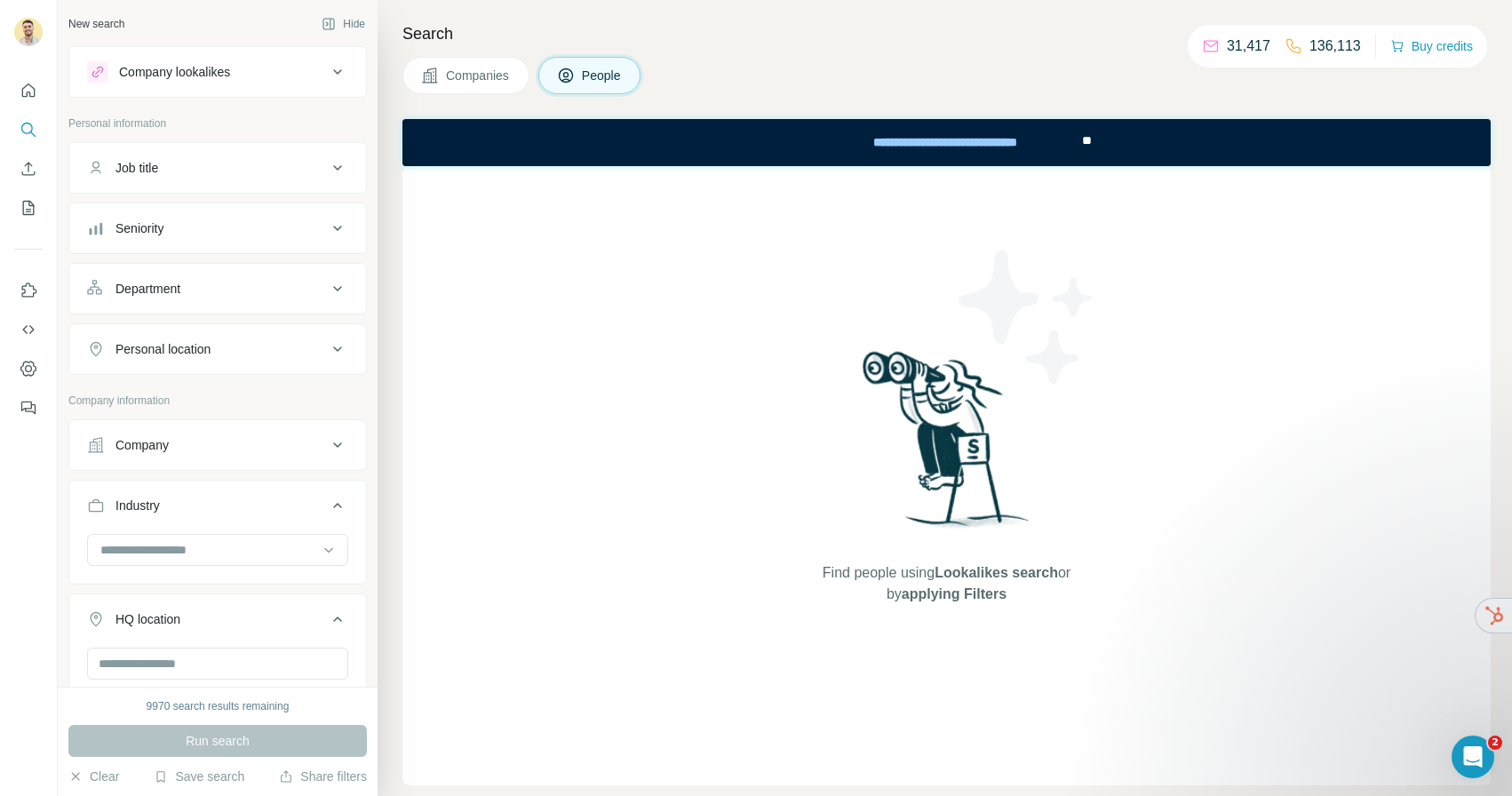
click at [222, 78] on div "Company lookalikes" at bounding box center [175, 71] width 111 height 18
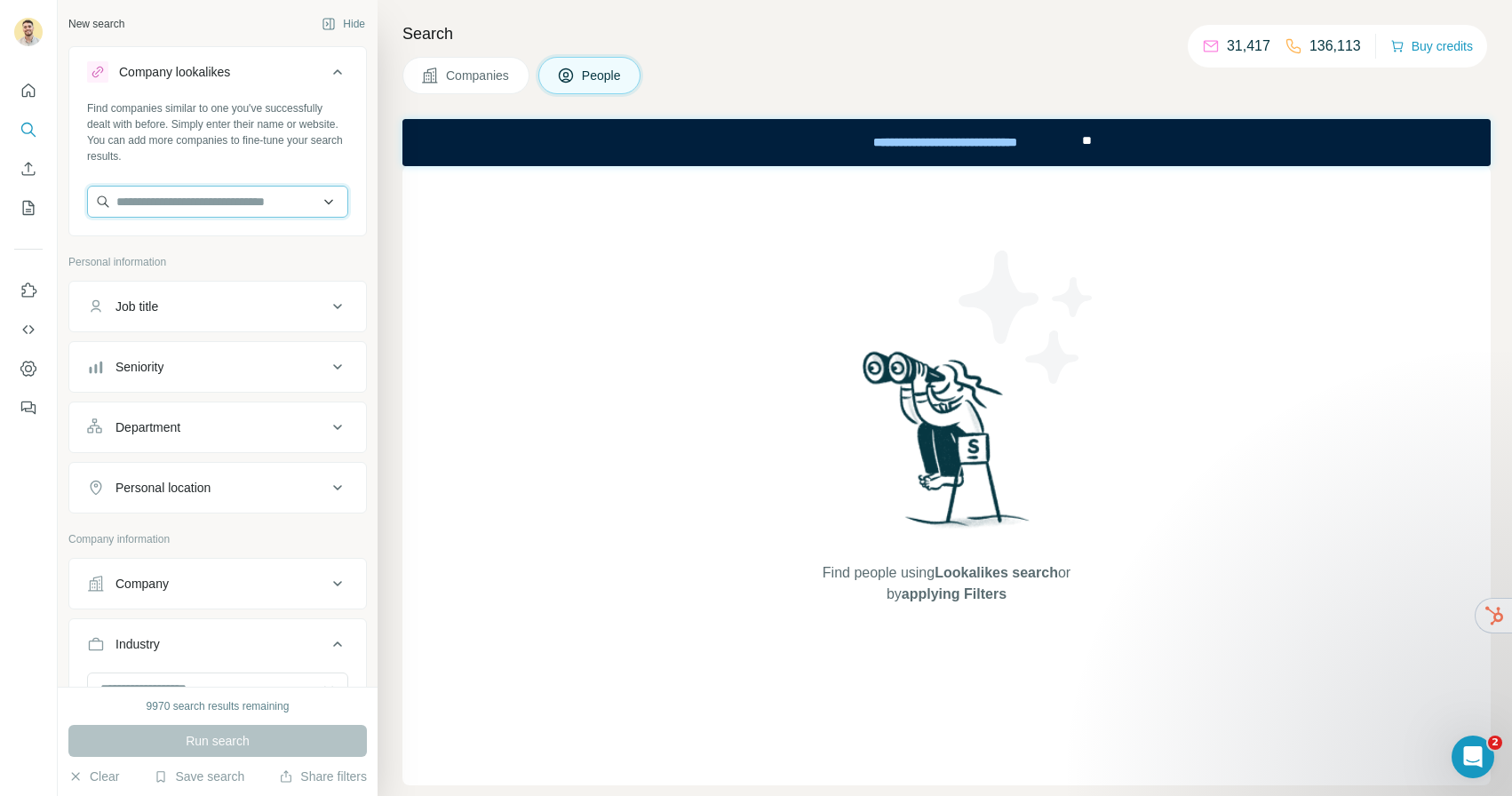
click at [199, 202] on input "text" at bounding box center [218, 202] width 261 height 32
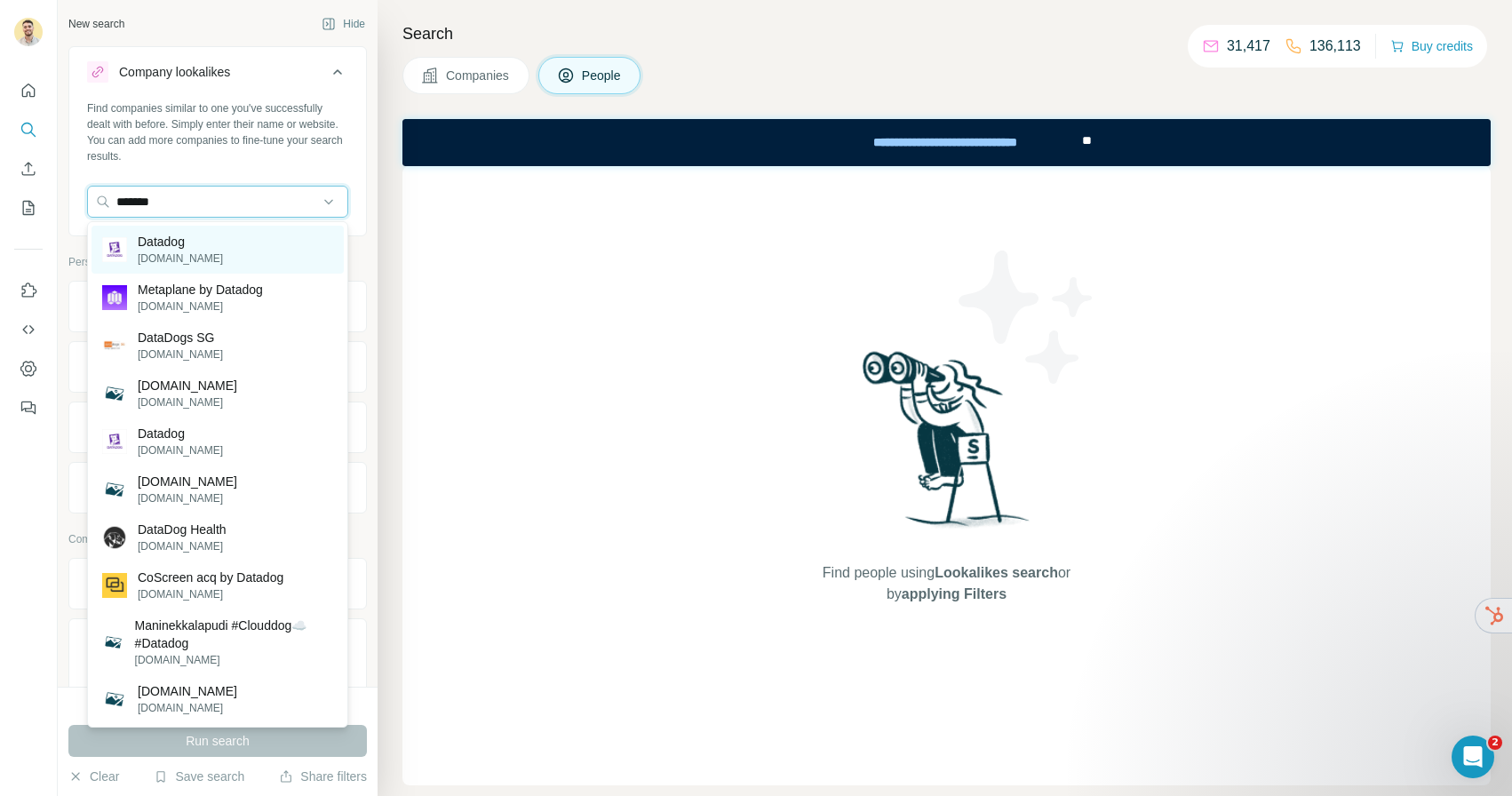
type input "*******"
click at [206, 251] on p "[DOMAIN_NAME]" at bounding box center [180, 258] width 85 height 16
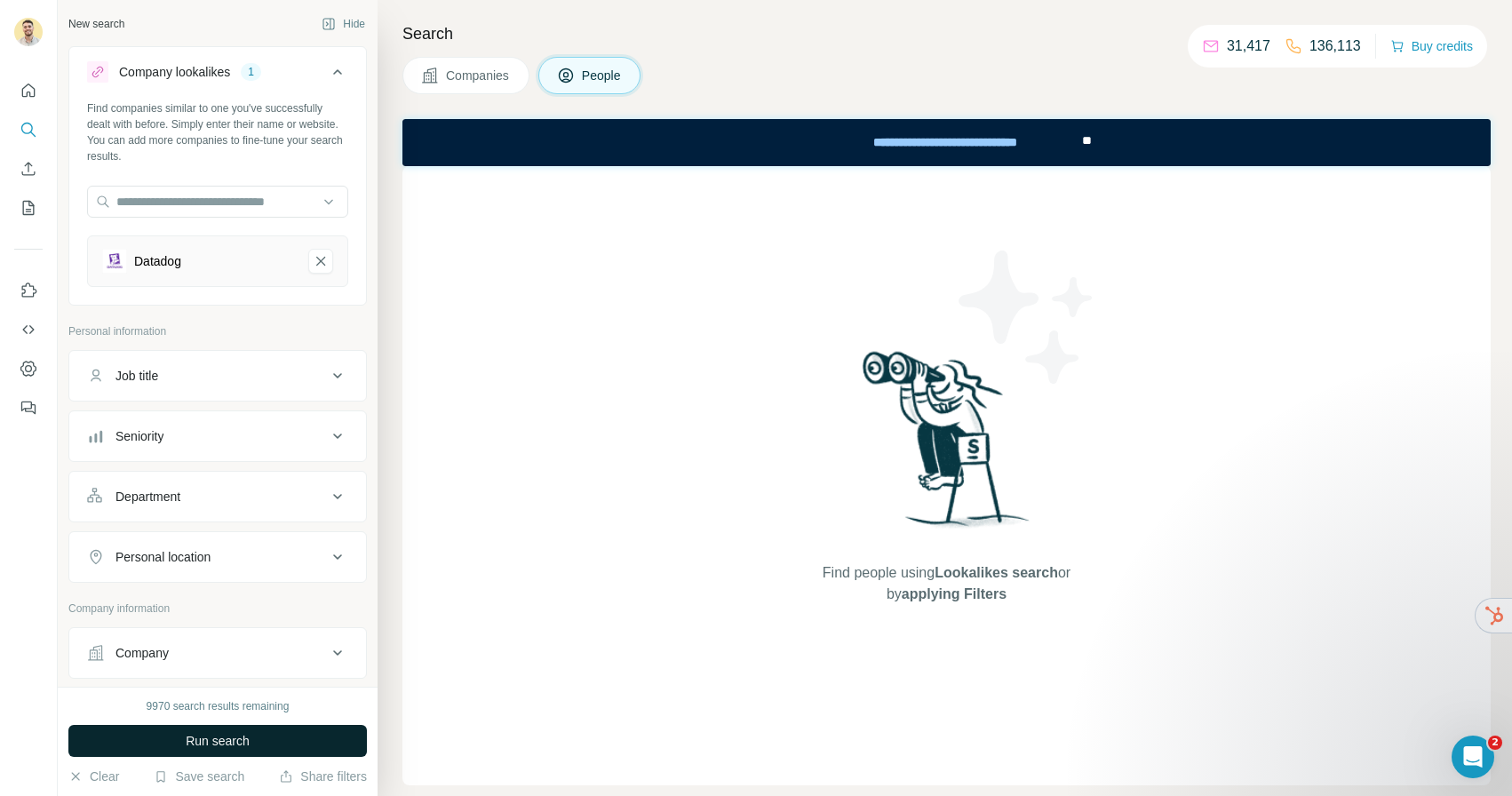
click at [224, 734] on span "Run search" at bounding box center [218, 741] width 64 height 18
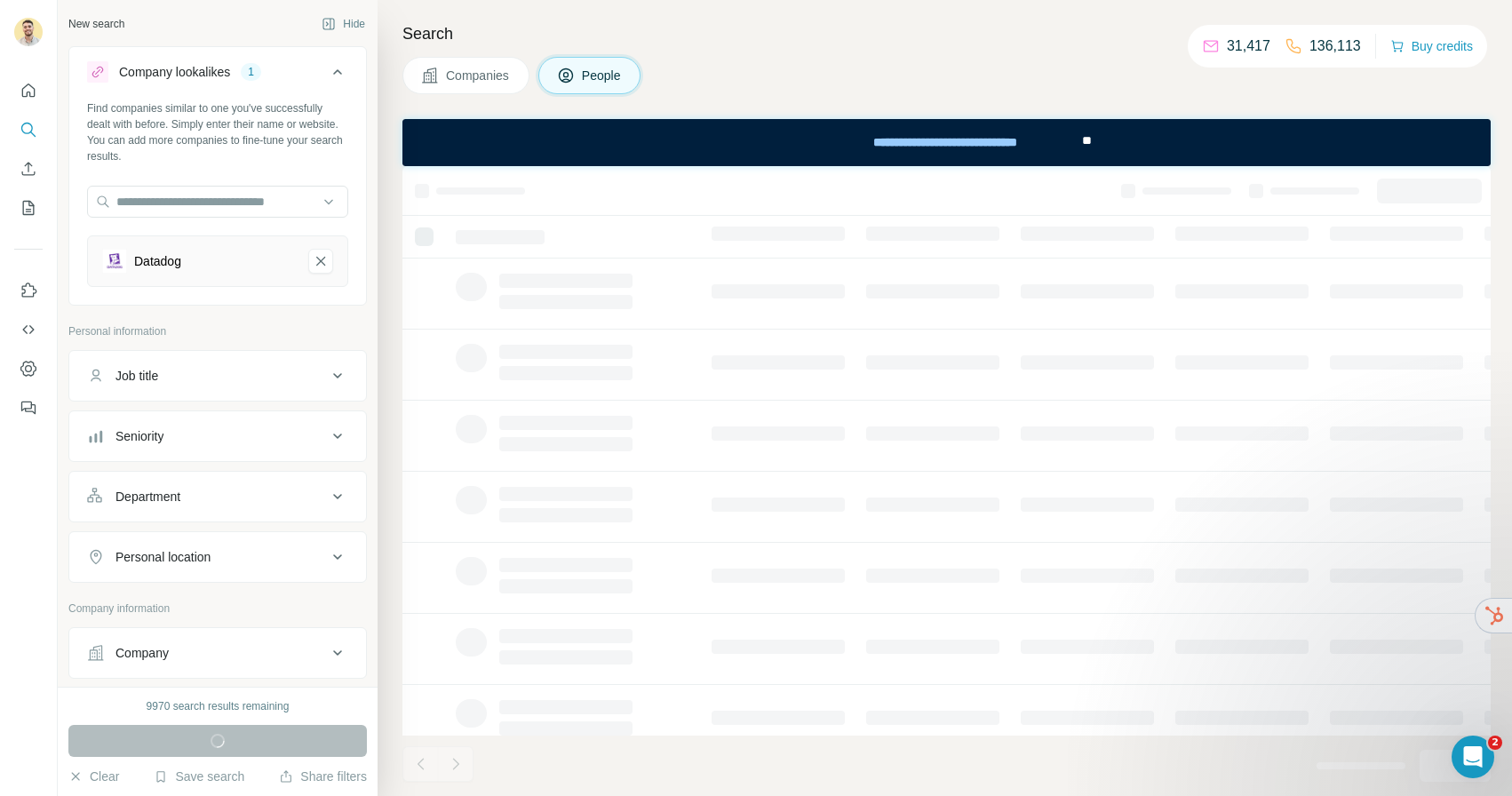
click at [486, 93] on div "Search Companies People" at bounding box center [944, 398] width 1135 height 796
click at [488, 77] on span "Companies" at bounding box center [478, 75] width 65 height 18
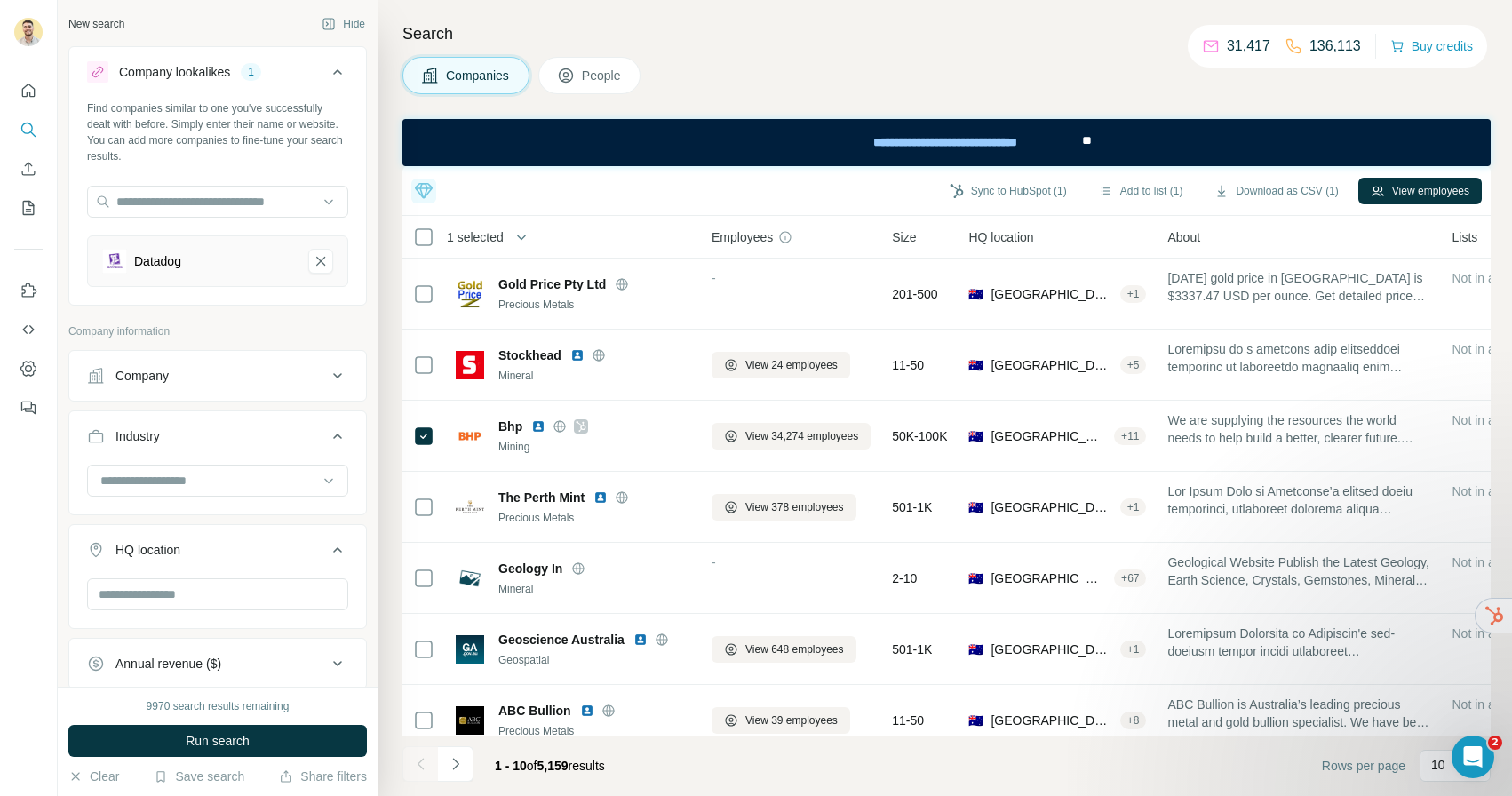
click at [220, 741] on span "Run search" at bounding box center [218, 741] width 64 height 18
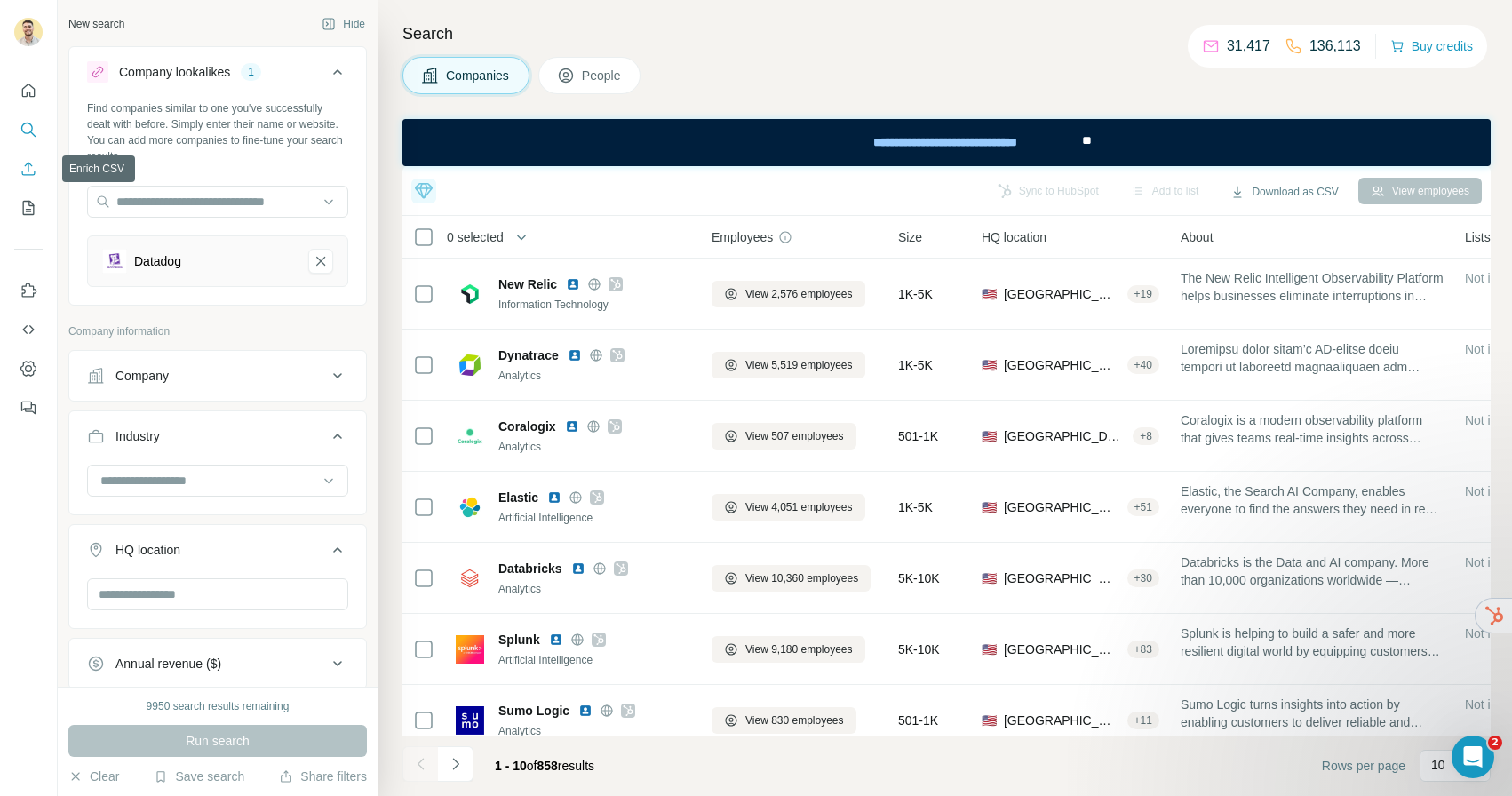
click at [28, 176] on icon "Enrich CSV" at bounding box center [29, 168] width 13 height 13
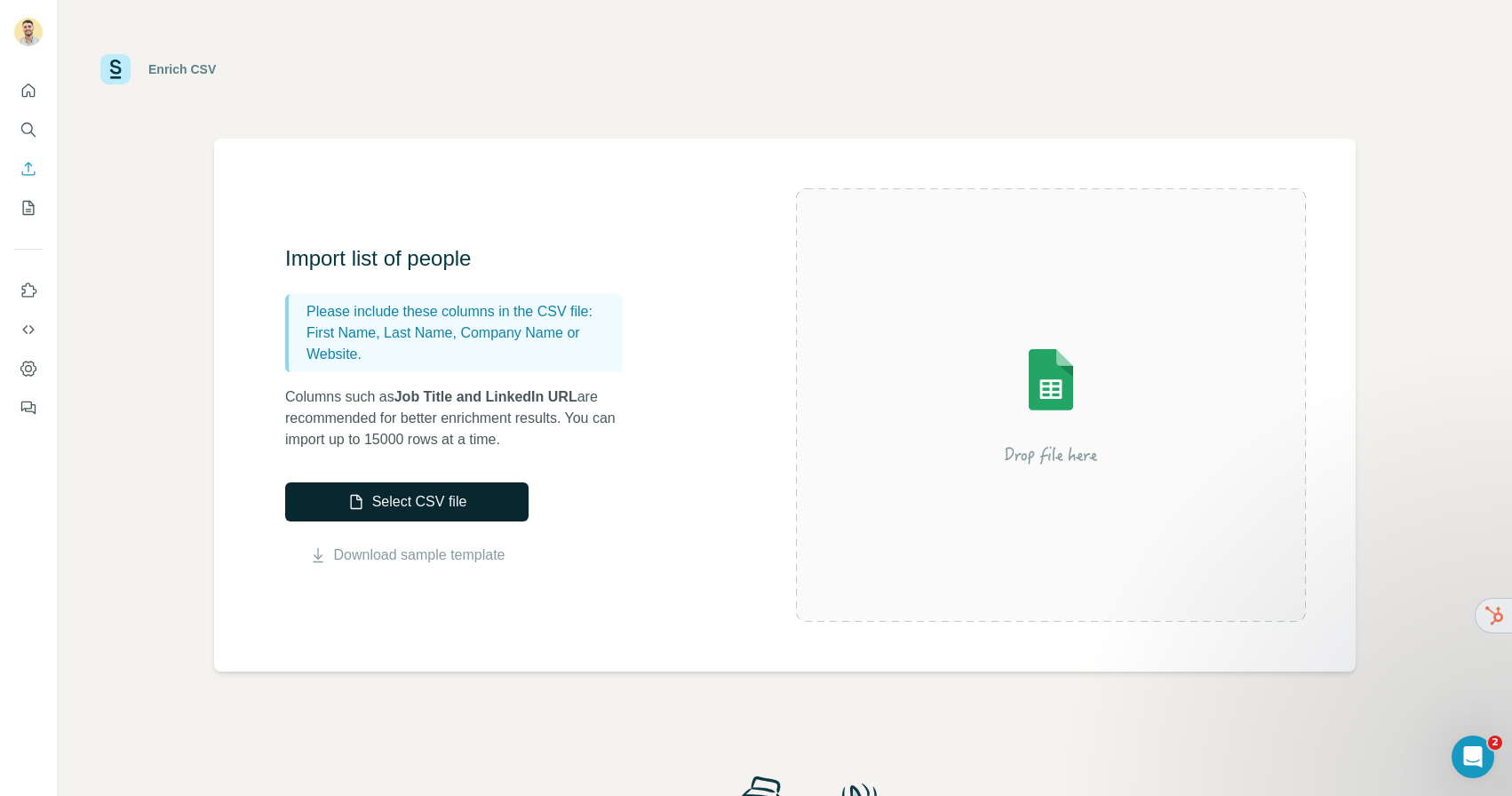
click at [406, 498] on button "Select CSV file" at bounding box center [406, 502] width 243 height 39
click at [23, 199] on icon "My lists" at bounding box center [28, 207] width 18 height 18
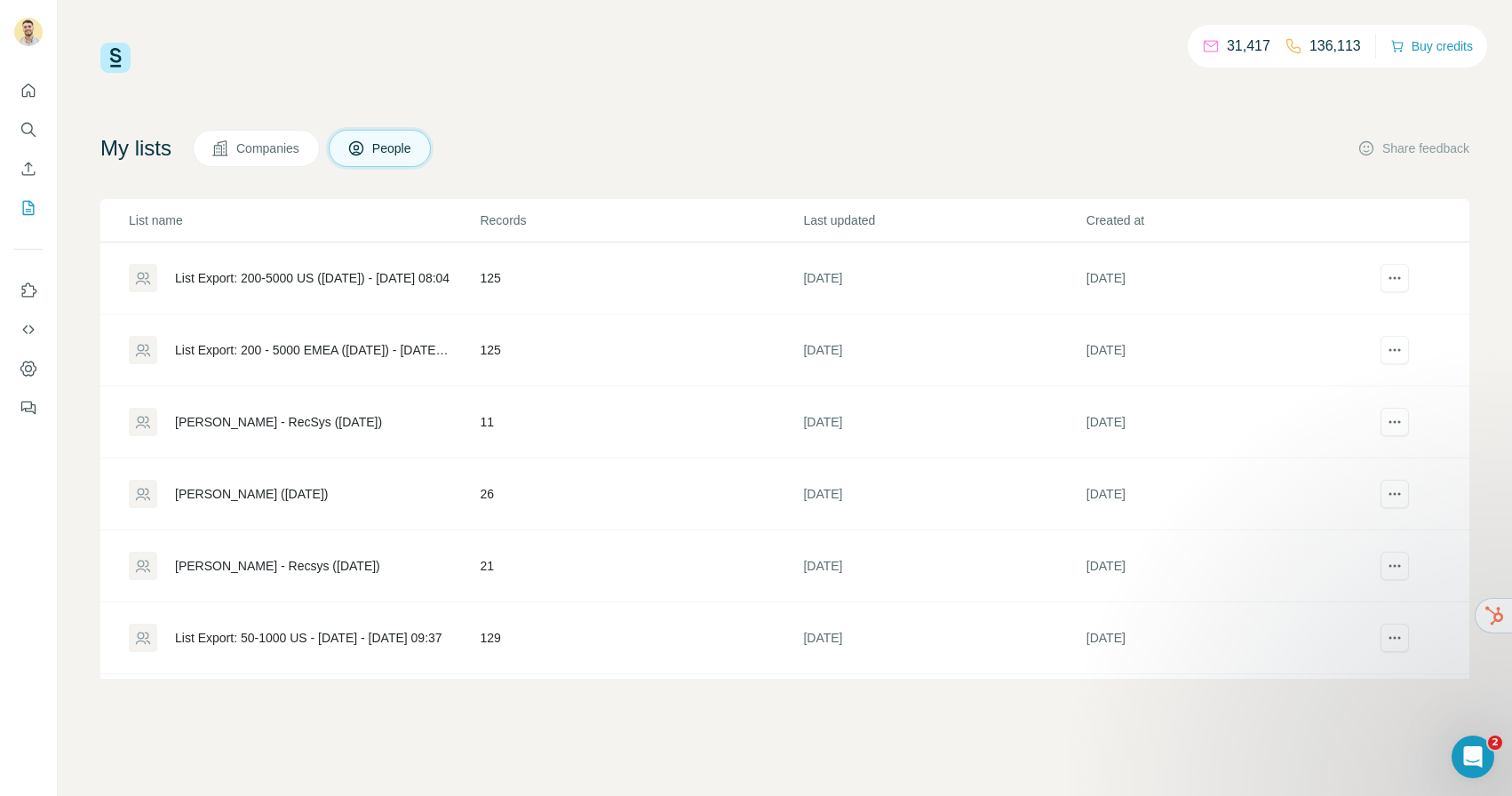
click at [250, 269] on div "List Export: 200-5000 US ([DATE]) - [DATE] 08:04" at bounding box center [313, 278] width 275 height 18
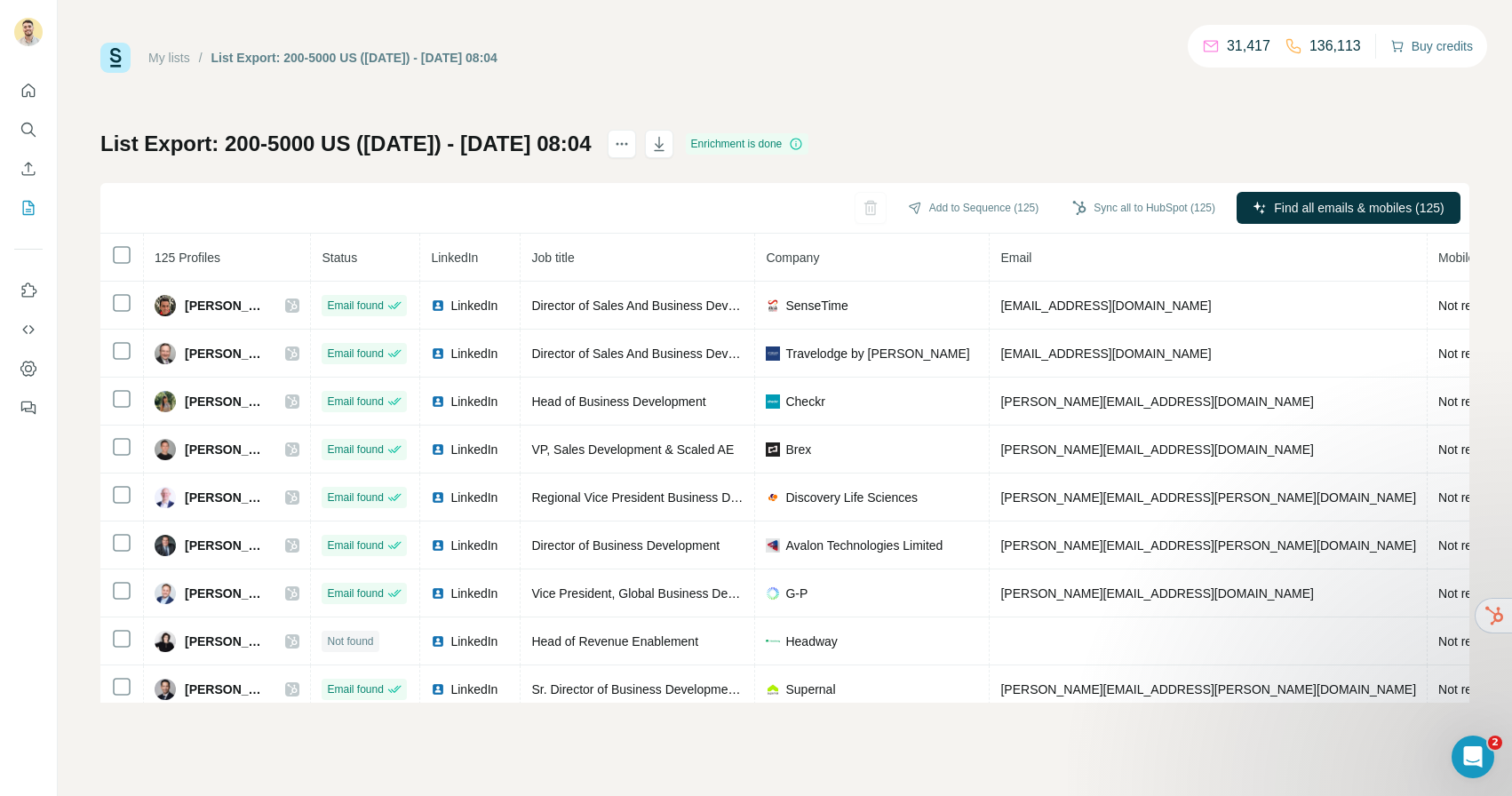
click at [1421, 51] on button "Buy credits" at bounding box center [1432, 46] width 83 height 25
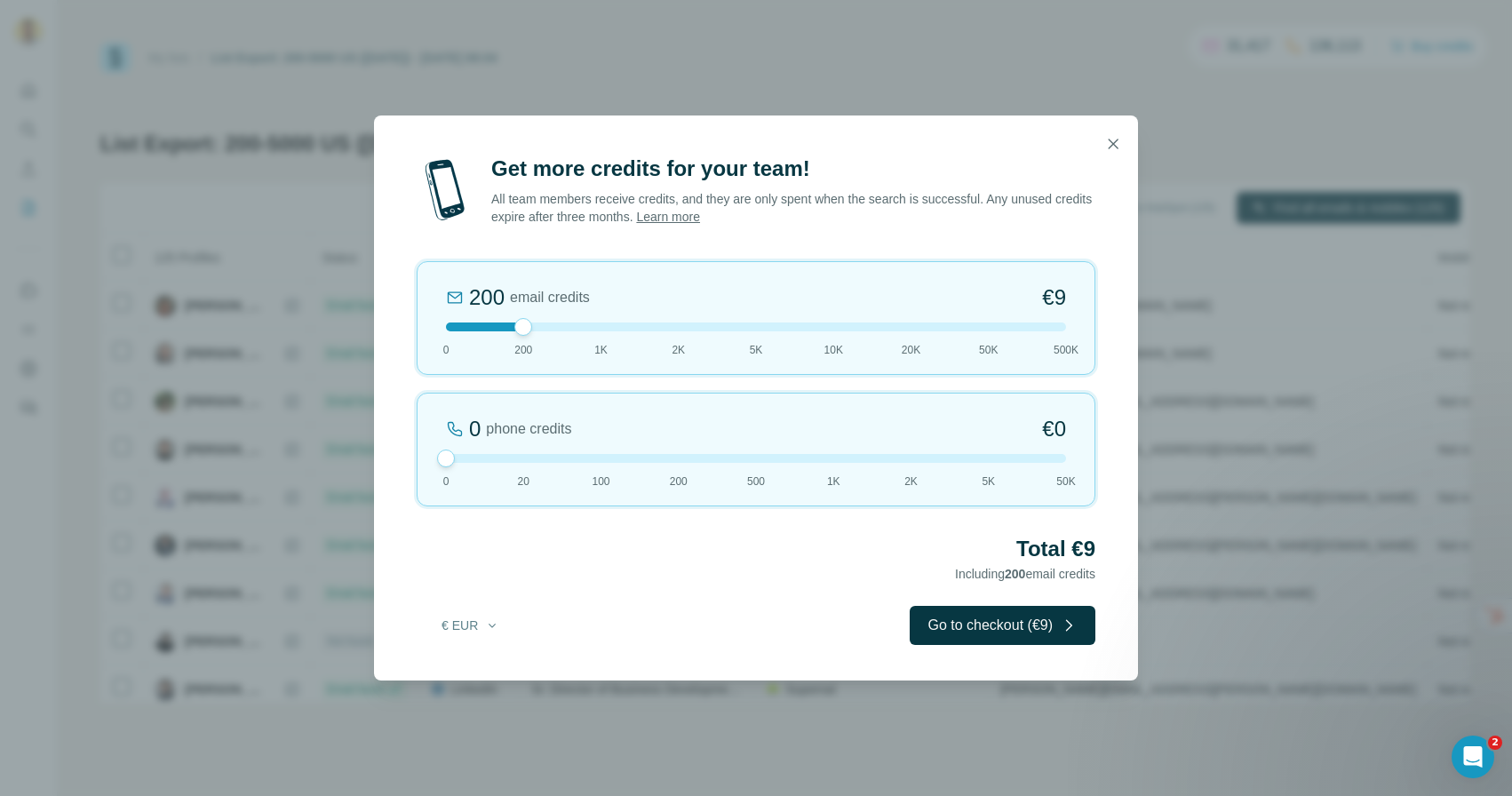
drag, startPoint x: 526, startPoint y: 458, endPoint x: 375, endPoint y: 439, distance: 152.2
click at [375, 440] on div "Get more credits for your team! All team members receive credits, and they are …" at bounding box center [756, 418] width 764 height 526
click at [1117, 146] on icon "button" at bounding box center [1113, 144] width 9 height 9
